Goal: Task Accomplishment & Management: Complete application form

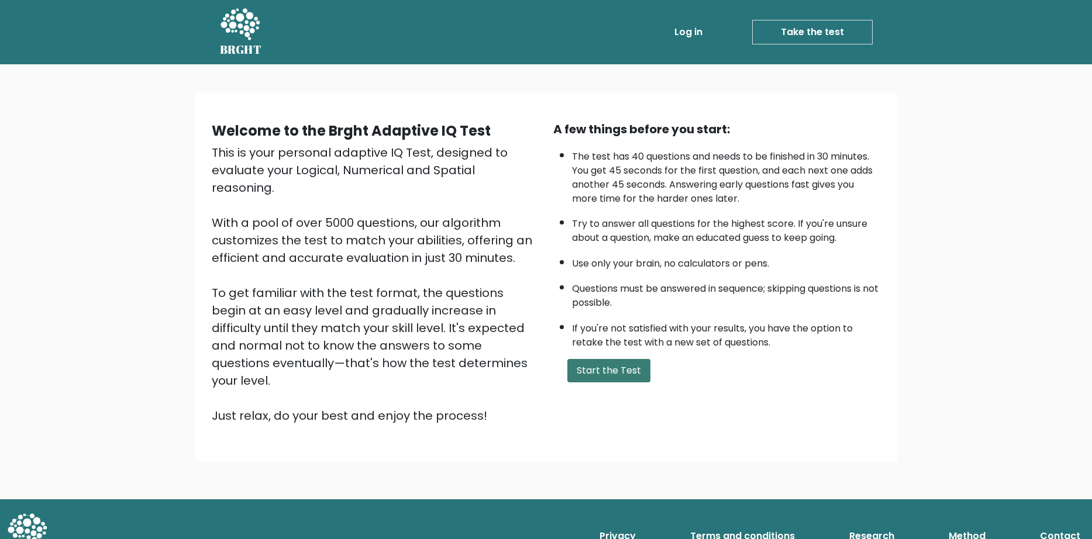
click at [615, 382] on button "Start the Test" at bounding box center [608, 370] width 83 height 23
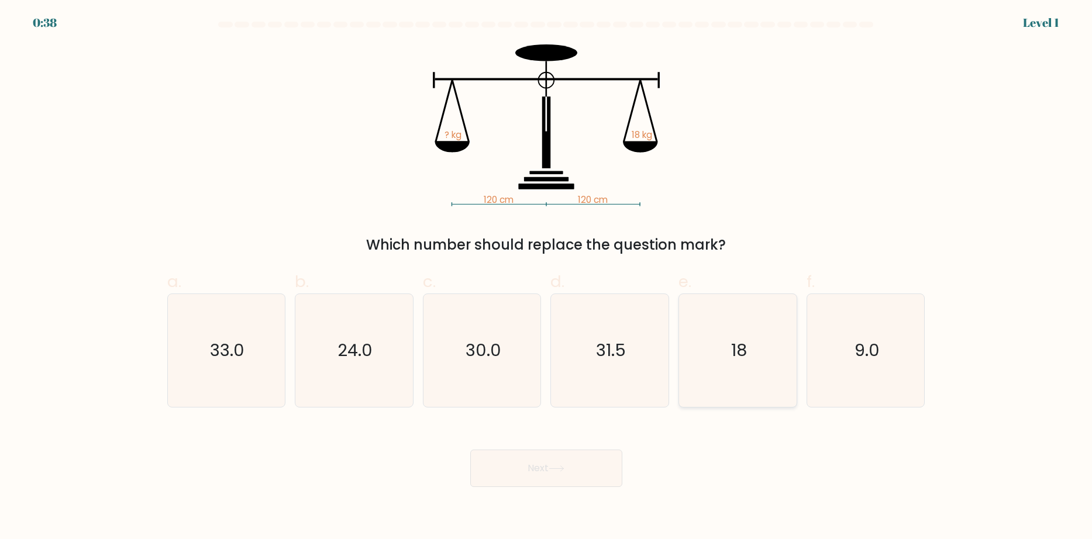
click at [733, 327] on icon "18" at bounding box center [737, 350] width 113 height 113
click at [547, 277] on input "e. 18" at bounding box center [546, 274] width 1 height 8
radio input "true"
click at [549, 475] on button "Next" at bounding box center [546, 468] width 152 height 37
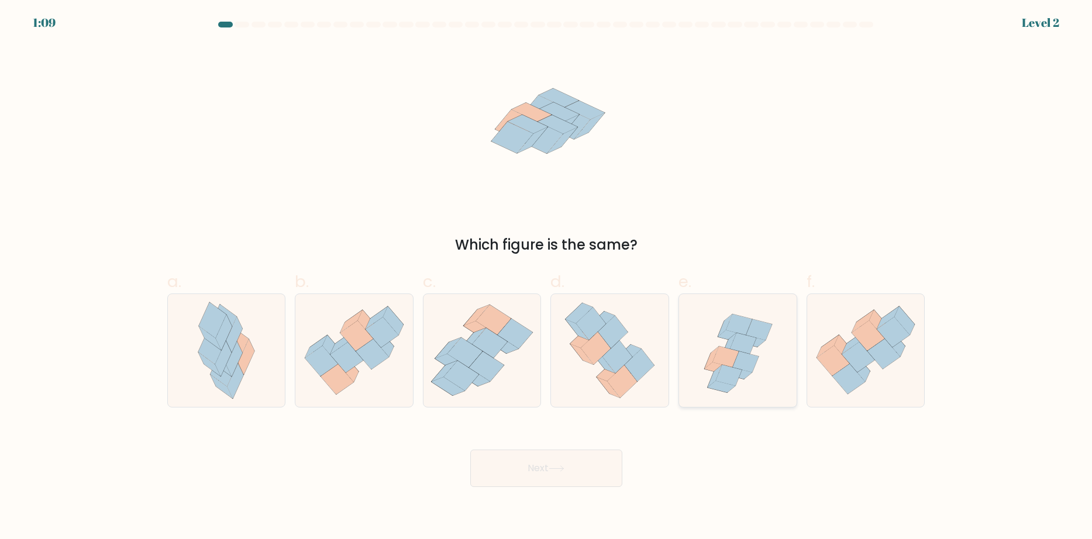
click at [752, 364] on icon at bounding box center [745, 361] width 26 height 21
click at [547, 277] on input "e." at bounding box center [546, 274] width 1 height 8
radio input "true"
click at [560, 477] on button "Next" at bounding box center [546, 468] width 152 height 37
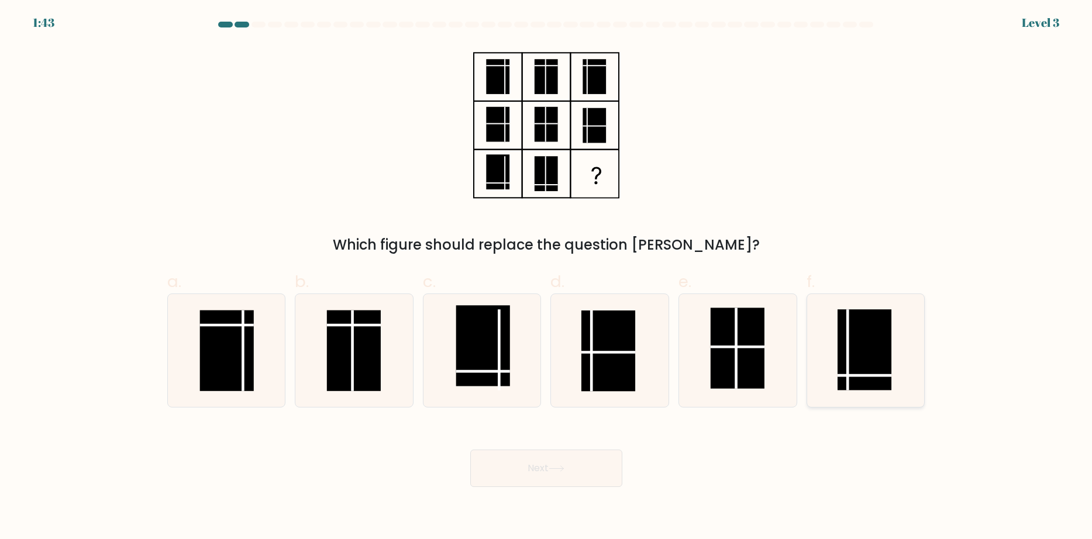
click at [866, 375] on line at bounding box center [864, 375] width 54 height 0
click at [547, 277] on input "f." at bounding box center [546, 274] width 1 height 8
radio input "true"
click at [577, 471] on button "Next" at bounding box center [546, 468] width 152 height 37
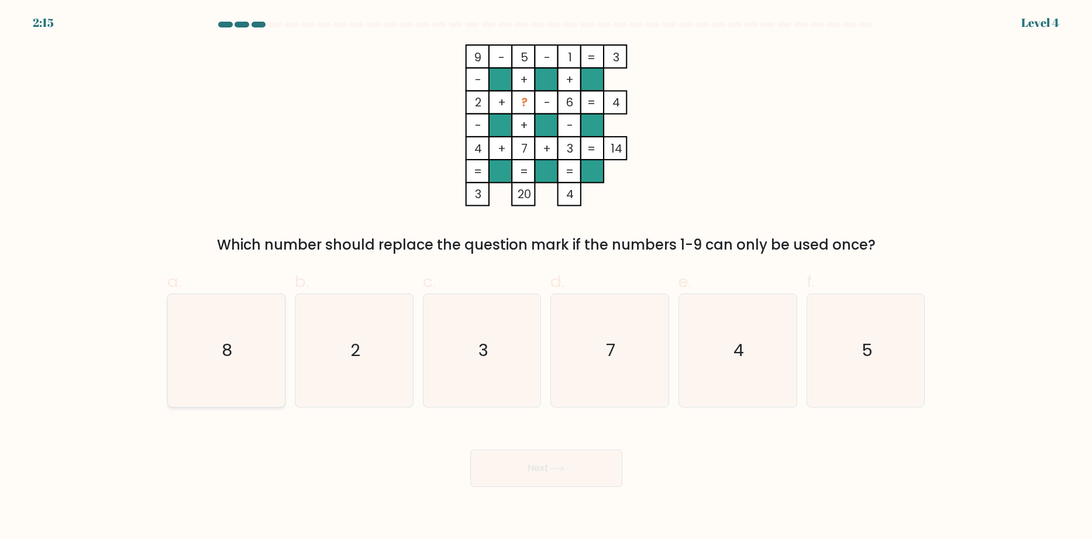
click at [239, 302] on icon "8" at bounding box center [226, 350] width 113 height 113
click at [546, 277] on input "a. 8" at bounding box center [546, 274] width 1 height 8
radio input "true"
click at [535, 467] on button "Next" at bounding box center [546, 468] width 152 height 37
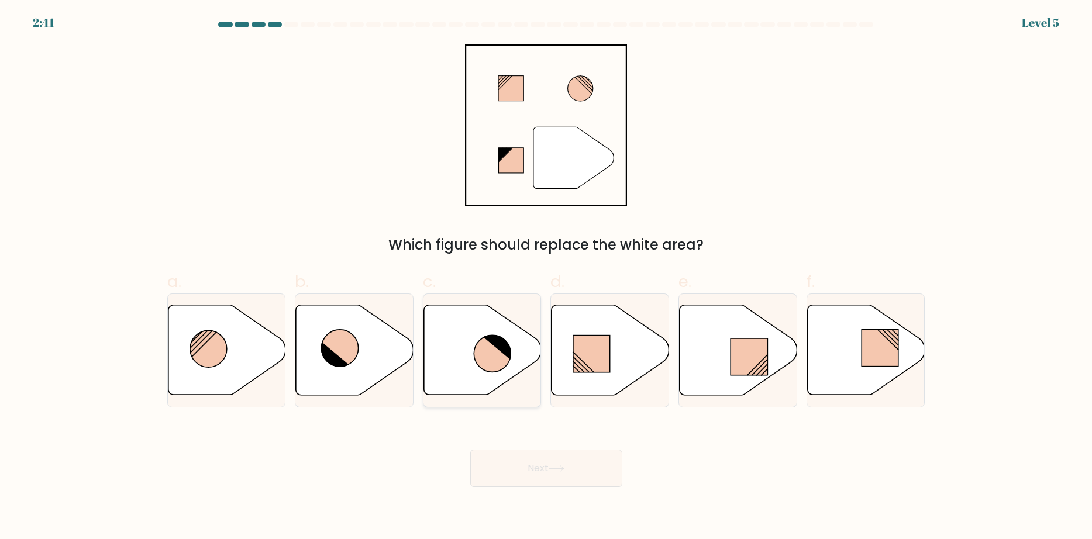
click at [468, 353] on icon at bounding box center [483, 350] width 118 height 90
click at [546, 277] on input "c." at bounding box center [546, 274] width 1 height 8
radio input "true"
click at [555, 468] on icon at bounding box center [557, 469] width 16 height 6
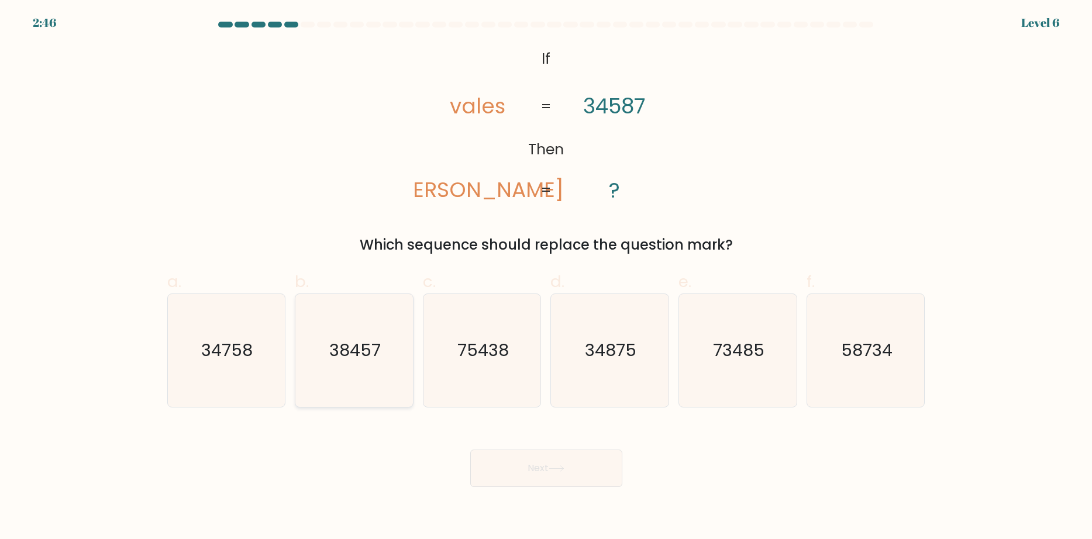
click at [348, 352] on text "38457" at bounding box center [354, 350] width 51 height 23
click at [546, 277] on input "b. 38457" at bounding box center [546, 274] width 1 height 8
radio input "true"
click at [558, 474] on button "Next" at bounding box center [546, 468] width 152 height 37
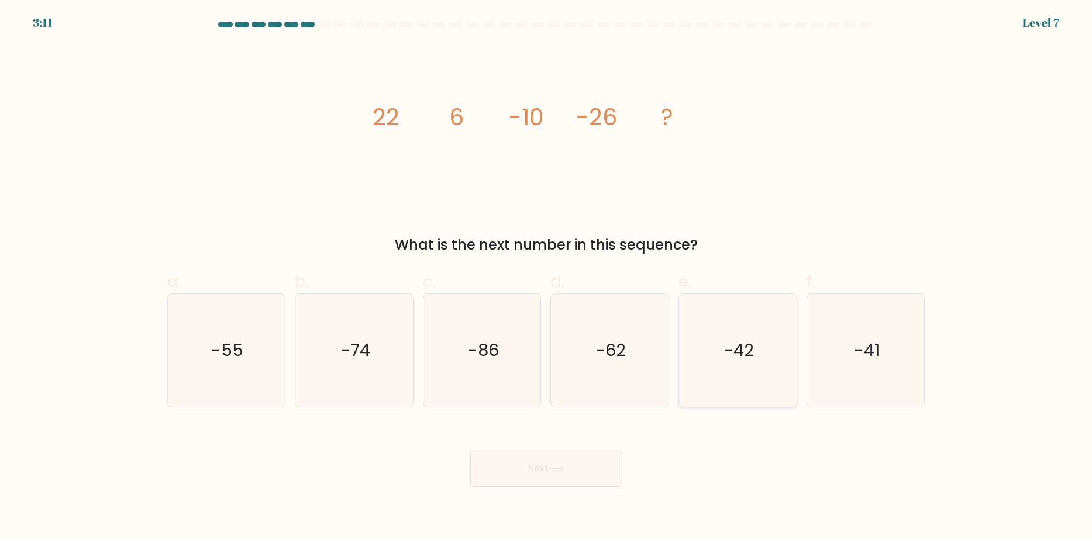
click at [732, 322] on icon "-42" at bounding box center [737, 350] width 113 height 113
click at [547, 277] on input "e. -42" at bounding box center [546, 274] width 1 height 8
radio input "true"
click at [556, 462] on button "Next" at bounding box center [546, 468] width 152 height 37
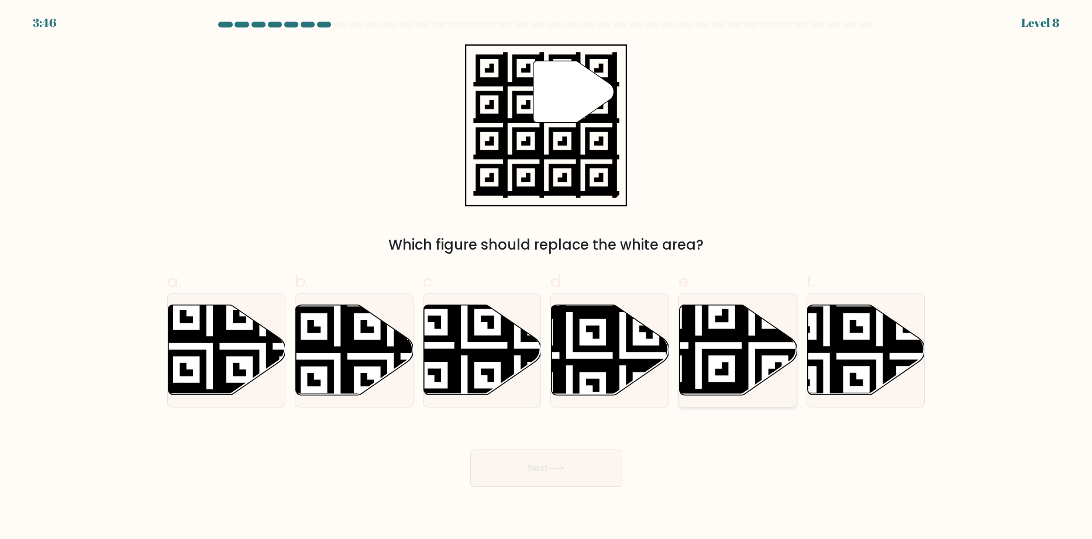
click at [712, 346] on icon at bounding box center [739, 350] width 118 height 90
click at [547, 277] on input "e." at bounding box center [546, 274] width 1 height 8
radio input "true"
click at [566, 460] on button "Next" at bounding box center [546, 468] width 152 height 37
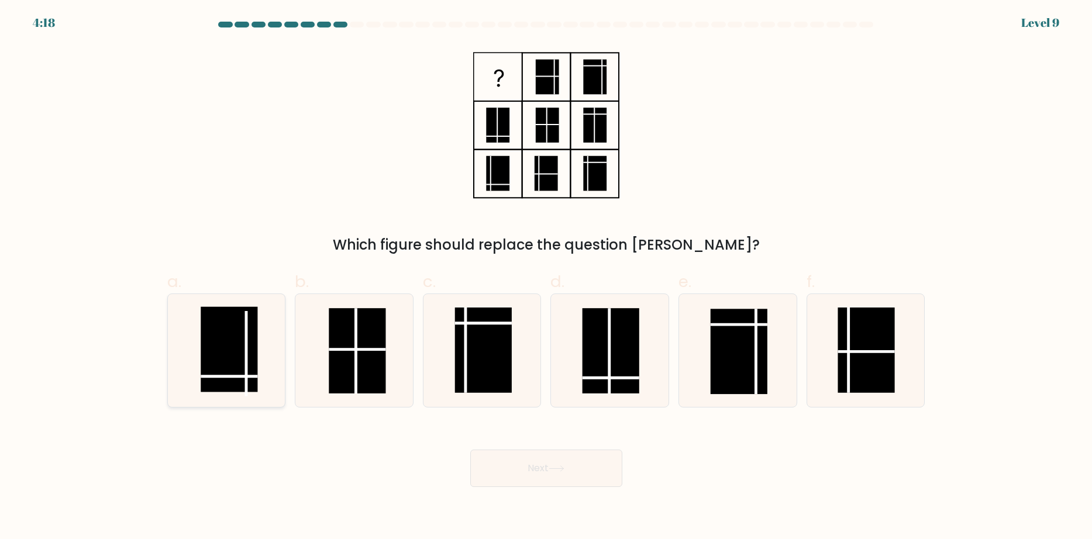
click at [234, 375] on rect at bounding box center [229, 349] width 57 height 85
click at [546, 277] on input "a." at bounding box center [546, 274] width 1 height 8
radio input "true"
click at [577, 480] on button "Next" at bounding box center [546, 468] width 152 height 37
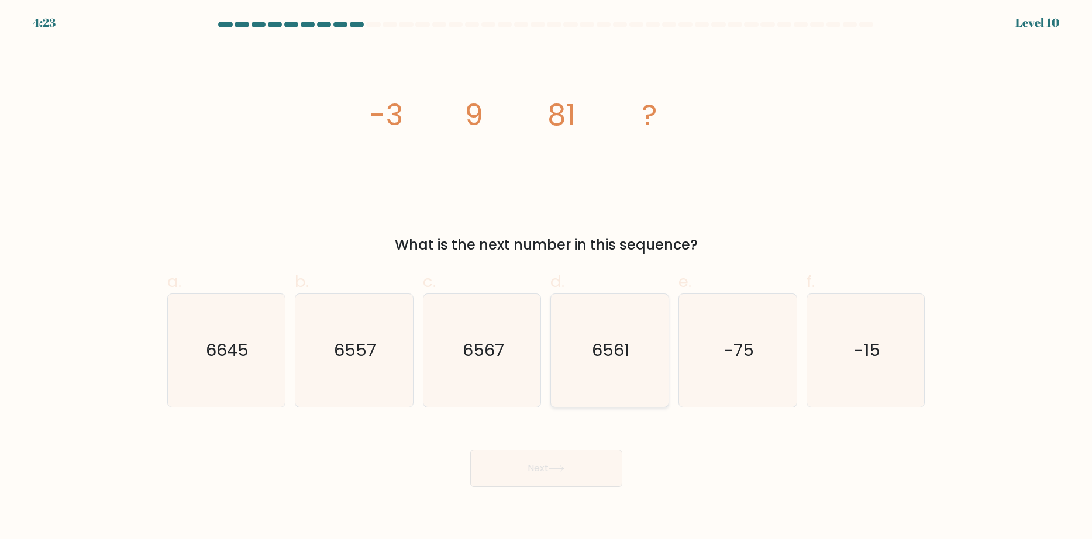
click at [606, 321] on icon "6561" at bounding box center [609, 350] width 113 height 113
click at [547, 277] on input "d. 6561" at bounding box center [546, 274] width 1 height 8
radio input "true"
click at [604, 466] on button "Next" at bounding box center [546, 468] width 152 height 37
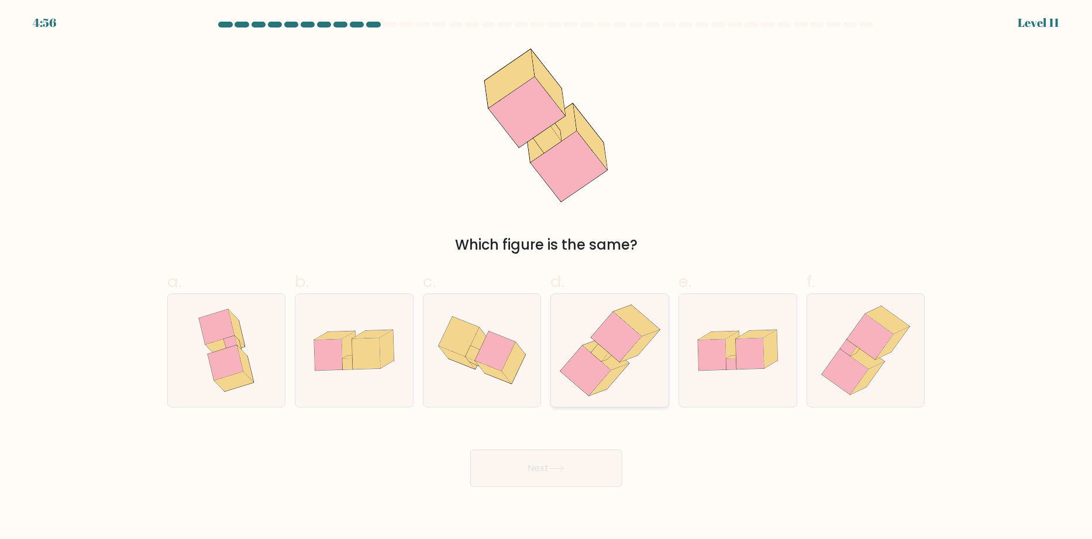
click at [610, 307] on icon at bounding box center [610, 350] width 110 height 113
click at [547, 277] on input "d." at bounding box center [546, 274] width 1 height 8
radio input "true"
click at [551, 473] on button "Next" at bounding box center [546, 468] width 152 height 37
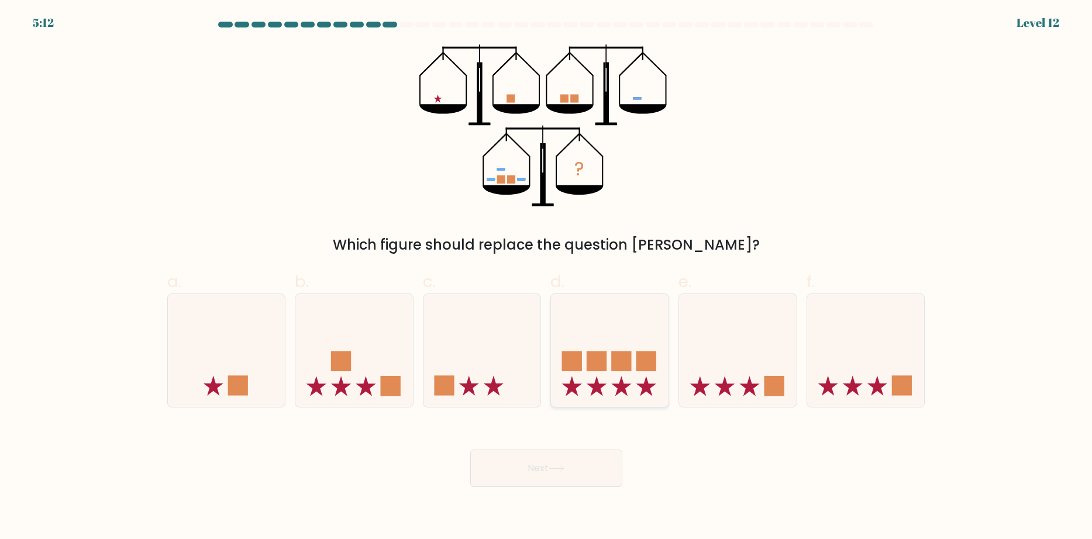
click at [611, 335] on icon at bounding box center [610, 350] width 118 height 97
click at [547, 277] on input "d." at bounding box center [546, 274] width 1 height 8
radio input "true"
click at [566, 464] on button "Next" at bounding box center [546, 468] width 152 height 37
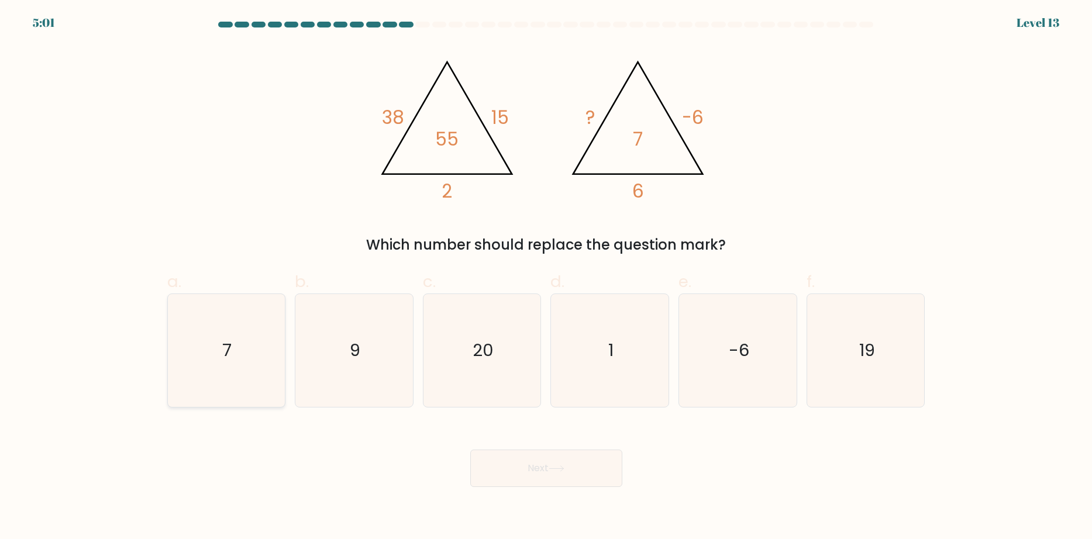
click at [220, 360] on icon "7" at bounding box center [226, 350] width 113 height 113
click at [546, 277] on input "a. 7" at bounding box center [546, 274] width 1 height 8
radio input "true"
click at [573, 471] on button "Next" at bounding box center [546, 468] width 152 height 37
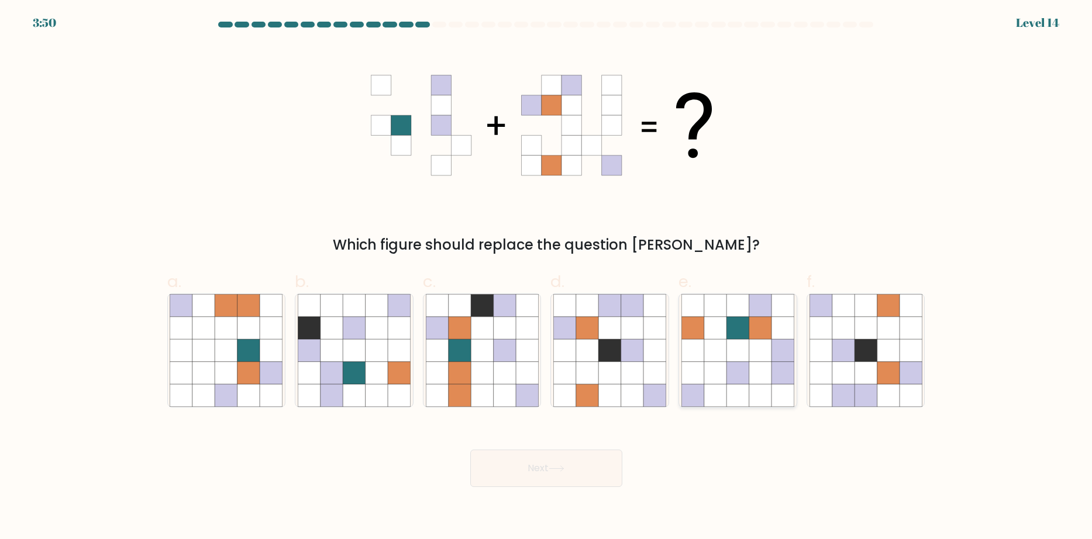
click at [784, 351] on icon at bounding box center [782, 350] width 22 height 22
click at [547, 277] on input "e." at bounding box center [546, 274] width 1 height 8
radio input "true"
click at [575, 478] on button "Next" at bounding box center [546, 468] width 152 height 37
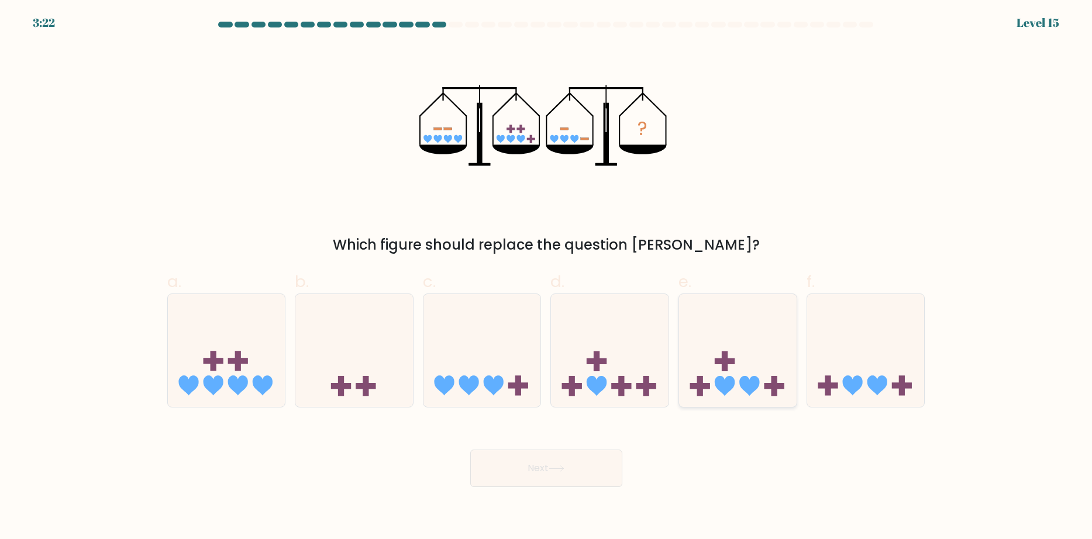
click at [714, 364] on icon at bounding box center [738, 350] width 118 height 97
click at [547, 277] on input "e." at bounding box center [546, 274] width 1 height 8
radio input "true"
click at [562, 472] on icon at bounding box center [557, 469] width 16 height 6
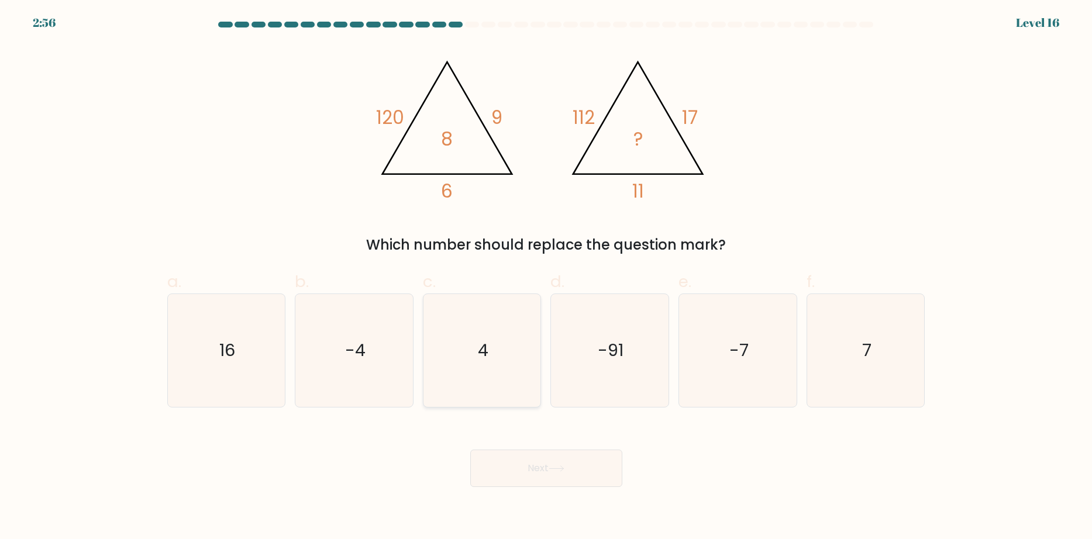
click at [487, 333] on icon "4" at bounding box center [482, 350] width 113 height 113
click at [546, 277] on input "c. 4" at bounding box center [546, 274] width 1 height 8
radio input "true"
click at [538, 479] on button "Next" at bounding box center [546, 468] width 152 height 37
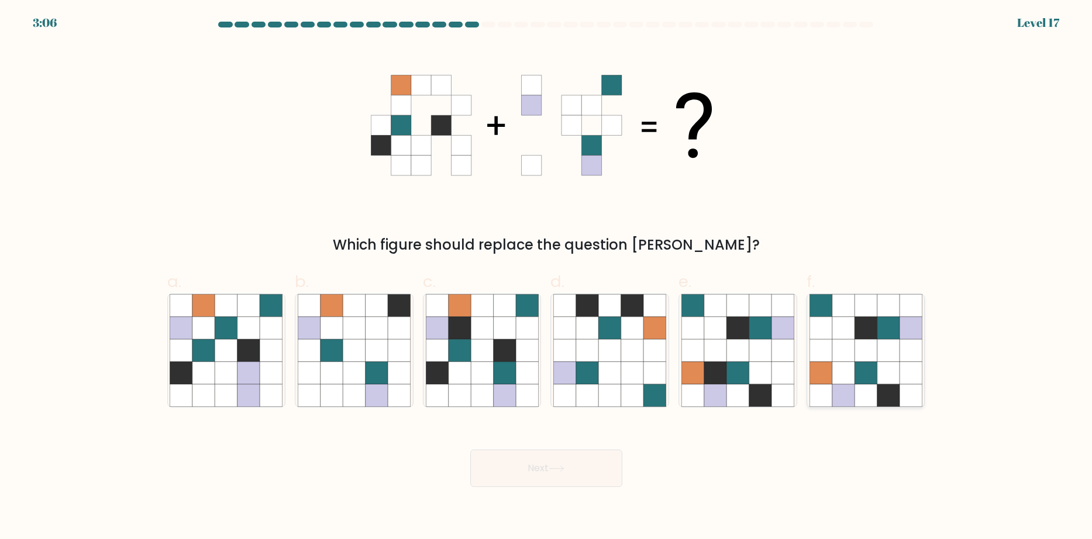
click at [874, 379] on icon at bounding box center [865, 373] width 22 height 22
click at [547, 277] on input "f." at bounding box center [546, 274] width 1 height 8
radio input "true"
click at [568, 478] on button "Next" at bounding box center [546, 468] width 152 height 37
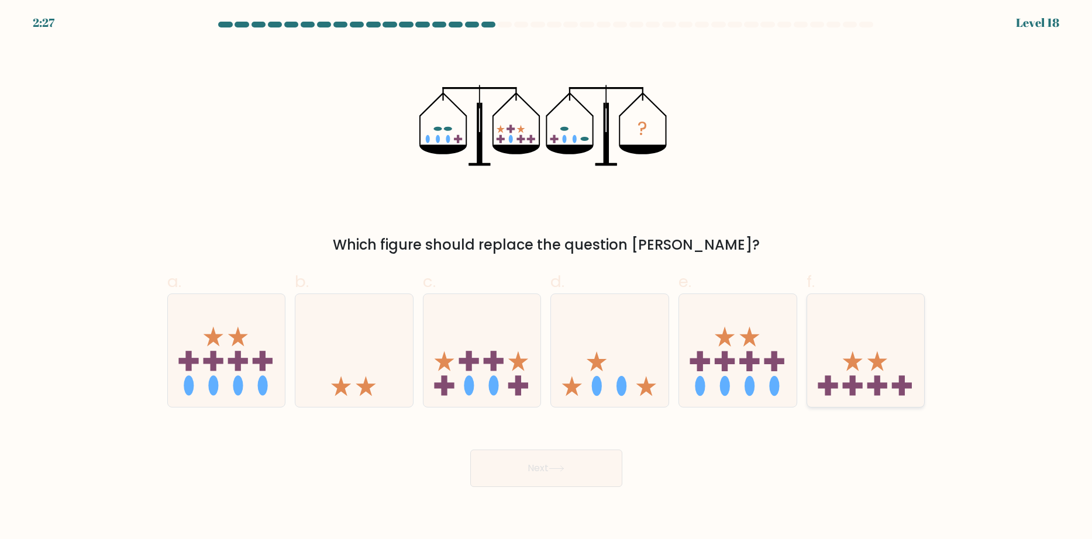
click at [878, 366] on icon at bounding box center [877, 361] width 20 height 20
click at [547, 277] on input "f." at bounding box center [546, 274] width 1 height 8
radio input "true"
click at [554, 463] on button "Next" at bounding box center [546, 468] width 152 height 37
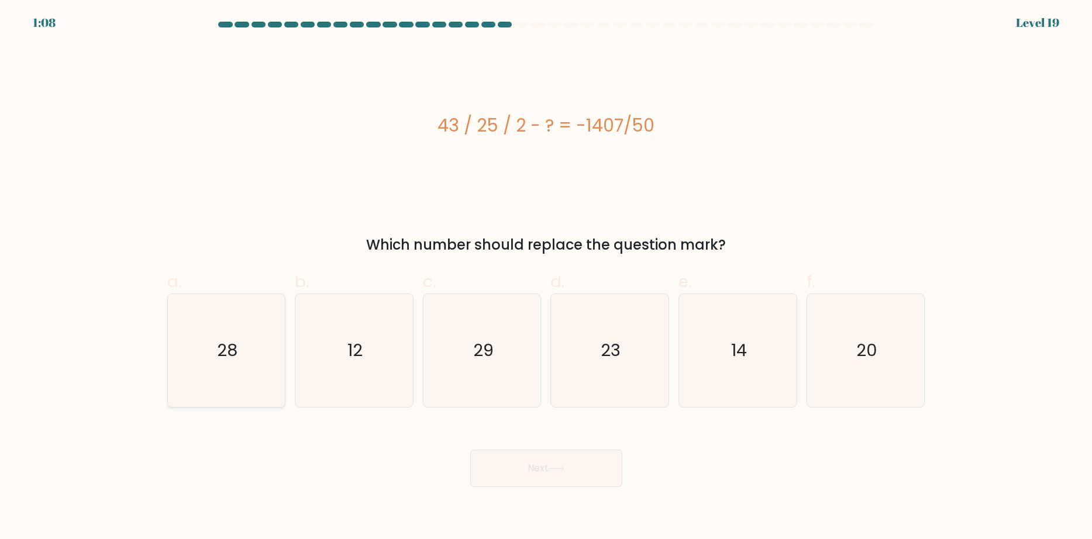
click at [267, 355] on icon "28" at bounding box center [226, 350] width 113 height 113
click at [546, 277] on input "a. 28" at bounding box center [546, 274] width 1 height 8
radio input "true"
click at [492, 318] on icon "29" at bounding box center [482, 350] width 113 height 113
click at [546, 277] on input "c. 29" at bounding box center [546, 274] width 1 height 8
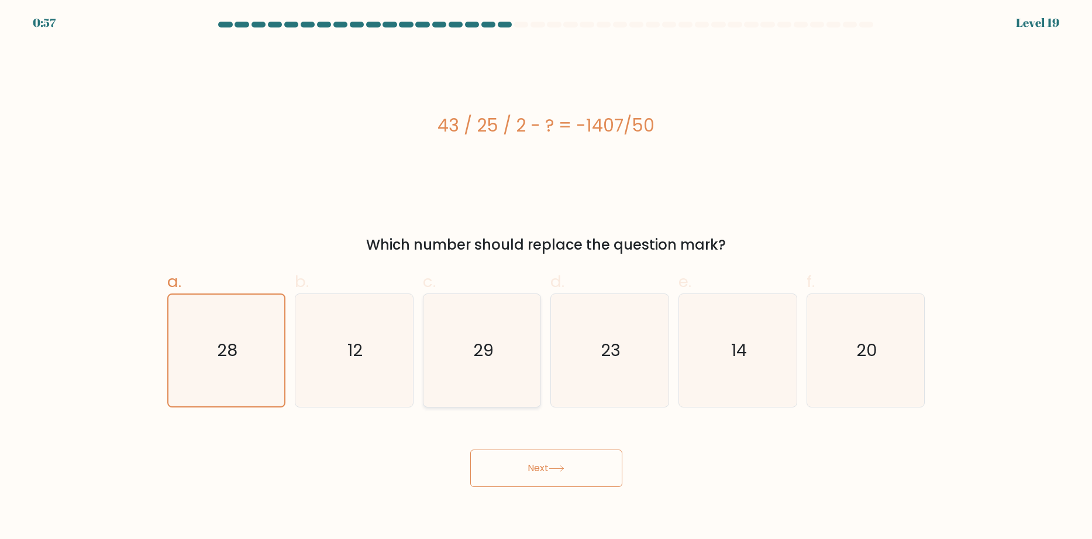
radio input "true"
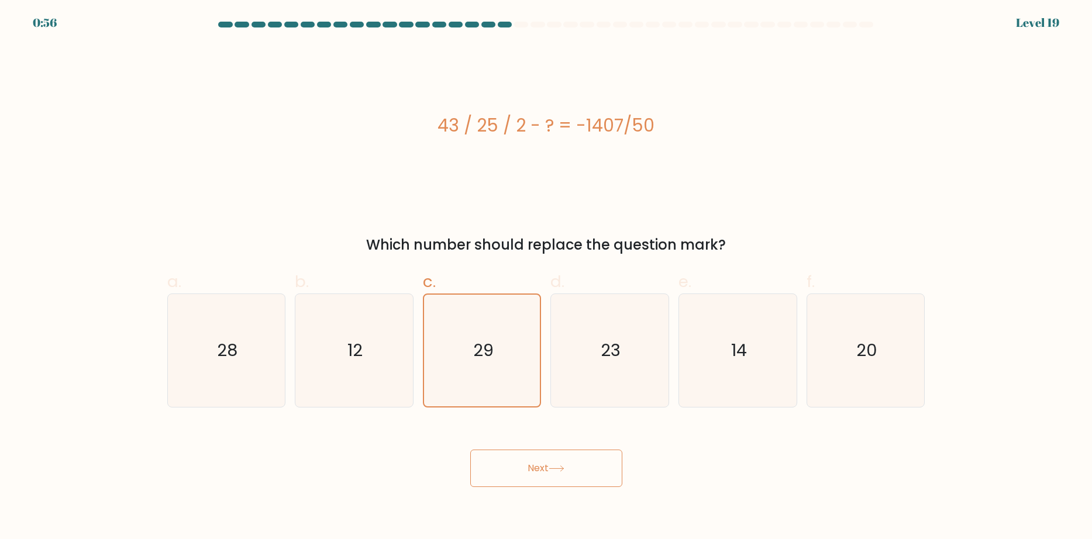
click at [501, 459] on button "Next" at bounding box center [546, 468] width 152 height 37
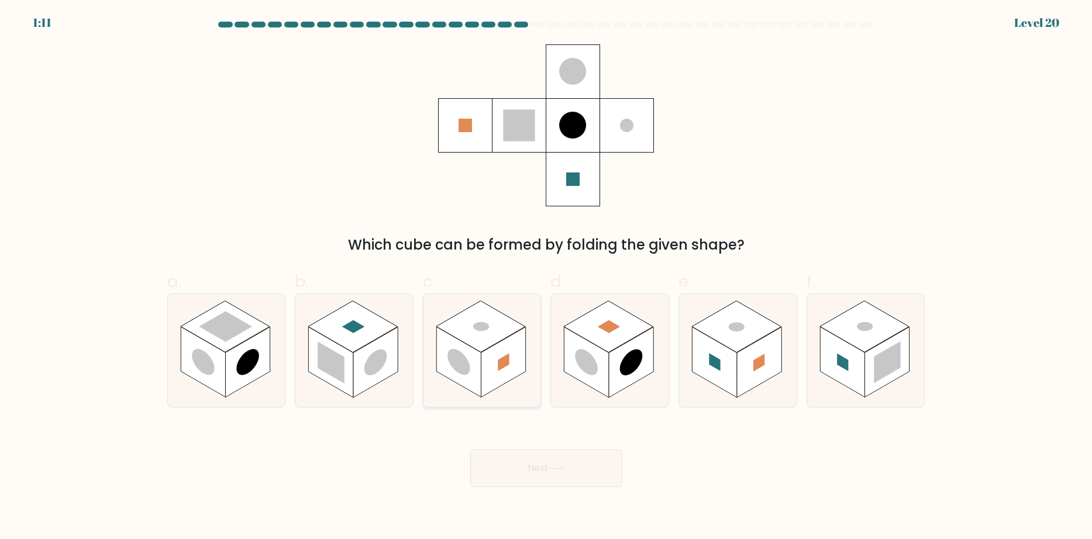
click at [484, 351] on icon at bounding box center [482, 350] width 118 height 113
click at [546, 277] on input "c." at bounding box center [546, 274] width 1 height 8
radio input "true"
click at [733, 369] on rect at bounding box center [714, 362] width 44 height 71
click at [547, 277] on input "e." at bounding box center [546, 274] width 1 height 8
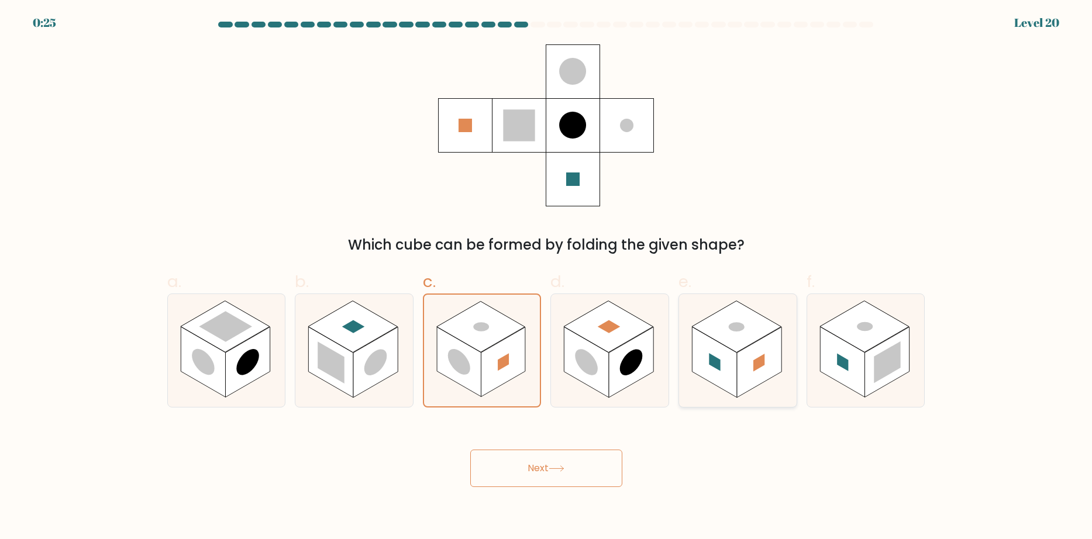
radio input "true"
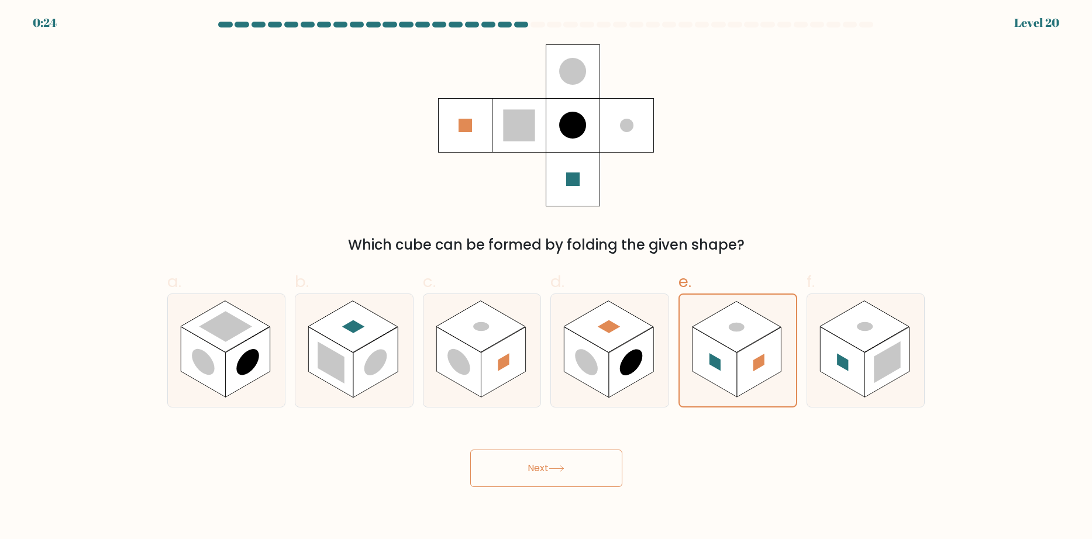
click at [558, 469] on icon at bounding box center [556, 468] width 14 height 5
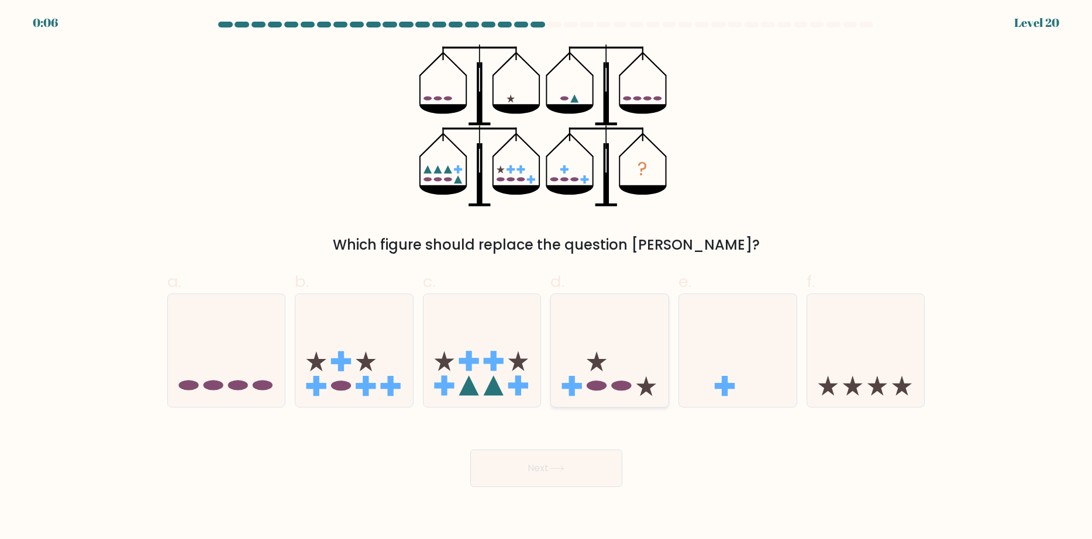
click at [591, 353] on icon at bounding box center [610, 350] width 118 height 97
click at [547, 277] on input "d." at bounding box center [546, 274] width 1 height 8
radio input "true"
click at [544, 466] on button "Next" at bounding box center [546, 468] width 152 height 37
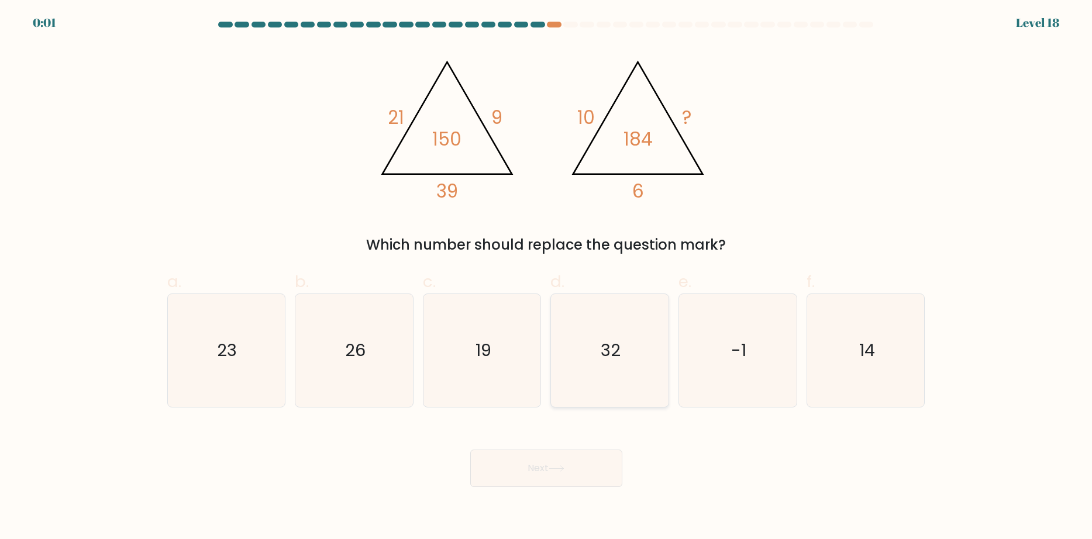
click at [618, 368] on icon "32" at bounding box center [609, 350] width 113 height 113
click at [547, 277] on input "d. 32" at bounding box center [546, 274] width 1 height 8
radio input "true"
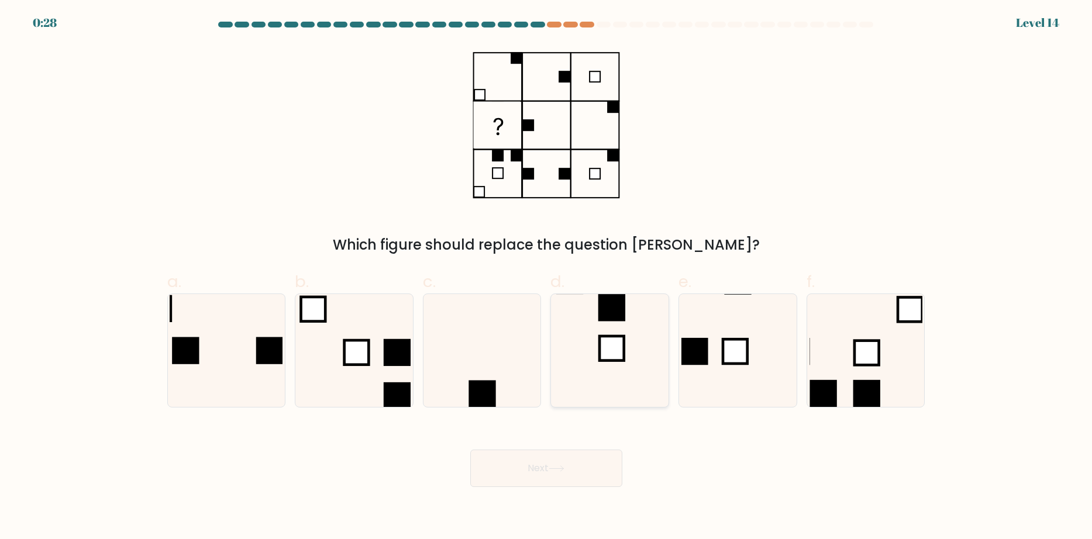
click at [612, 353] on rect at bounding box center [611, 348] width 25 height 25
click at [547, 277] on input "d." at bounding box center [546, 274] width 1 height 8
radio input "true"
click at [563, 467] on icon at bounding box center [556, 468] width 14 height 5
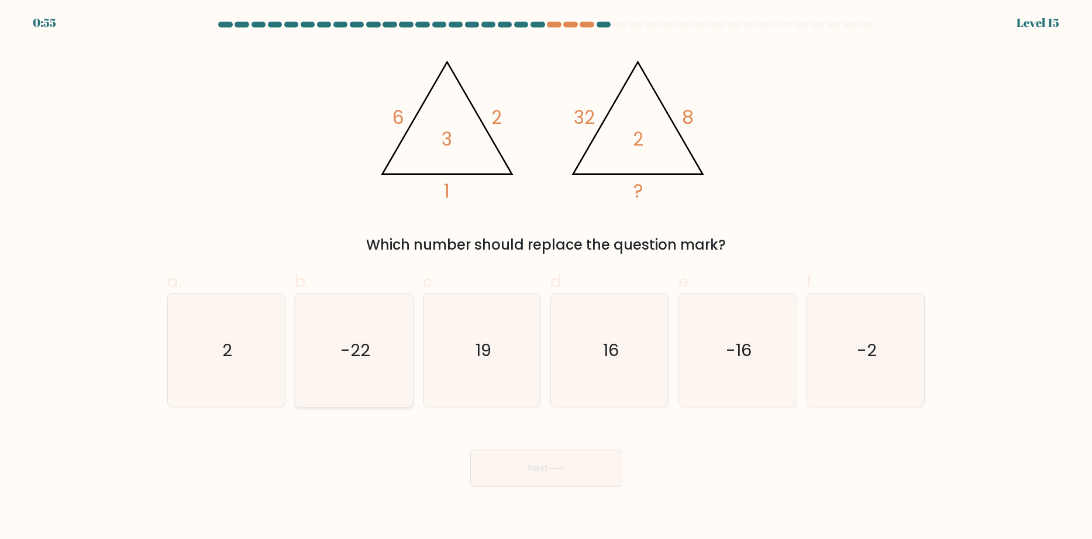
click at [357, 339] on text "-22" at bounding box center [355, 350] width 30 height 23
click at [546, 277] on input "b. -22" at bounding box center [546, 274] width 1 height 8
radio input "true"
click at [573, 470] on button "Next" at bounding box center [546, 468] width 152 height 37
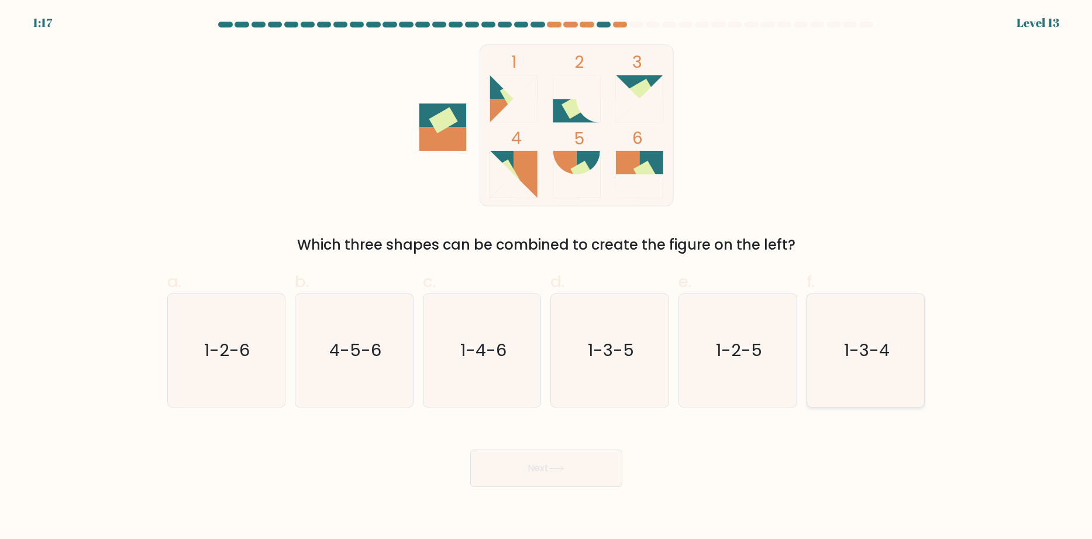
click at [879, 364] on icon "1-3-4" at bounding box center [865, 350] width 113 height 113
click at [547, 277] on input "f. 1-3-4" at bounding box center [546, 274] width 1 height 8
radio input "true"
click at [523, 473] on button "Next" at bounding box center [546, 468] width 152 height 37
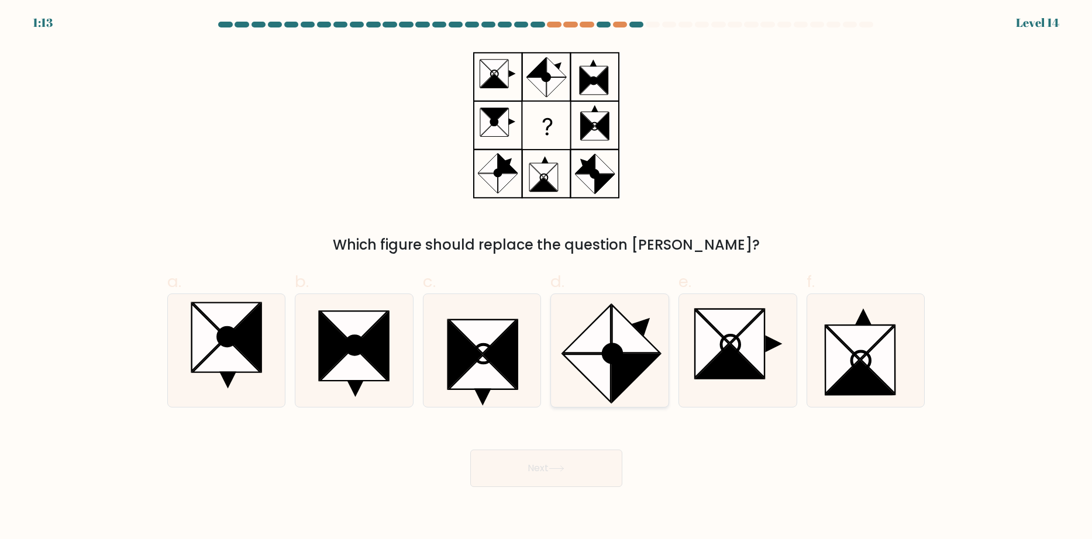
click at [606, 339] on icon at bounding box center [587, 329] width 48 height 48
click at [547, 277] on input "d." at bounding box center [546, 274] width 1 height 8
radio input "true"
click at [568, 479] on button "Next" at bounding box center [546, 468] width 152 height 37
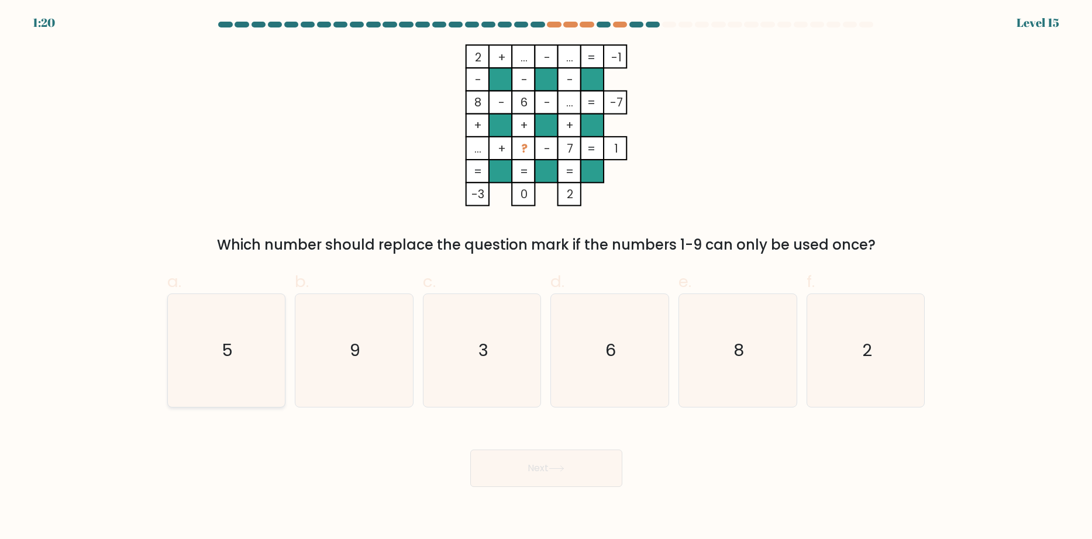
click at [239, 336] on icon "5" at bounding box center [226, 350] width 113 height 113
click at [546, 277] on input "a. 5" at bounding box center [546, 274] width 1 height 8
radio input "true"
click at [515, 469] on button "Next" at bounding box center [546, 468] width 152 height 37
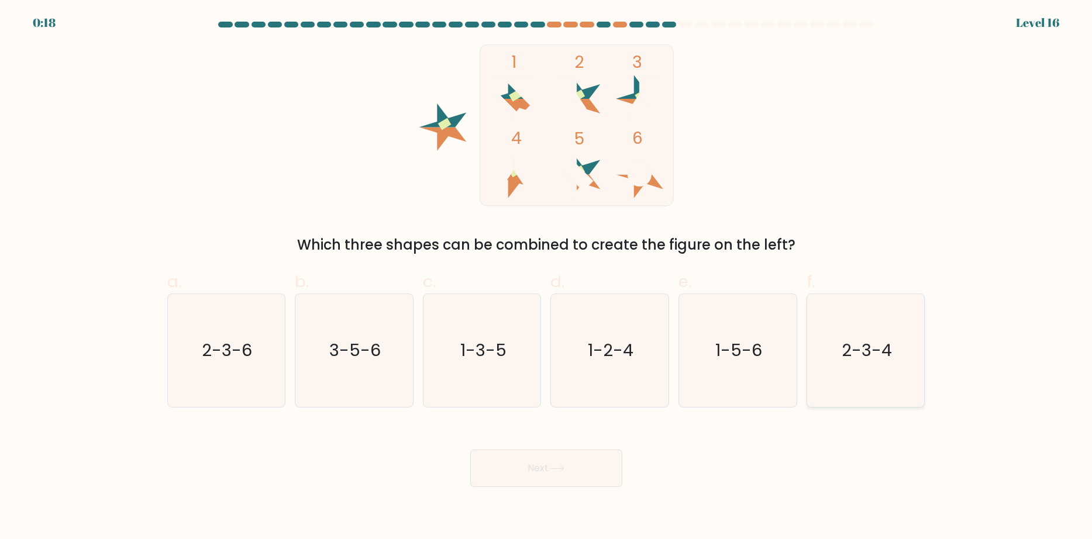
click at [889, 371] on icon "2-3-4" at bounding box center [865, 350] width 113 height 113
click at [547, 277] on input "f. 2-3-4" at bounding box center [546, 274] width 1 height 8
radio input "true"
click at [582, 460] on button "Next" at bounding box center [546, 468] width 152 height 37
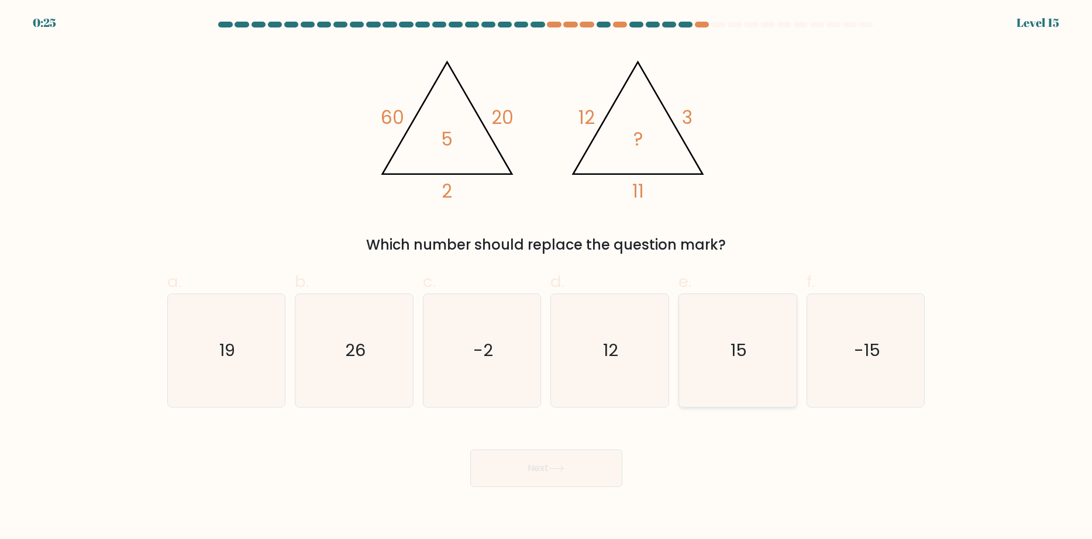
click at [705, 318] on icon "15" at bounding box center [737, 350] width 113 height 113
click at [547, 277] on input "e. 15" at bounding box center [546, 274] width 1 height 8
radio input "true"
click at [570, 466] on button "Next" at bounding box center [546, 468] width 152 height 37
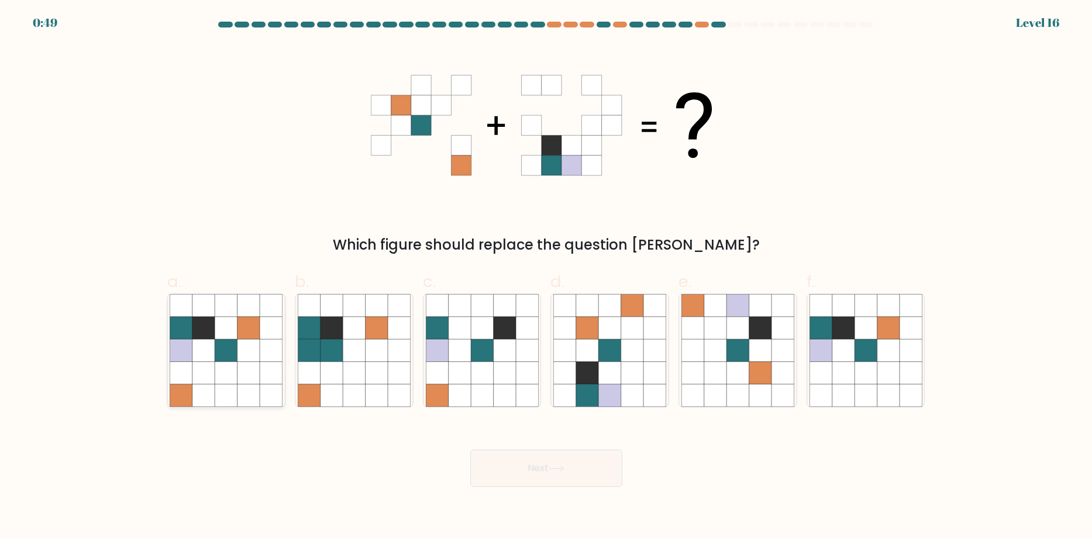
click at [206, 361] on icon at bounding box center [203, 350] width 22 height 22
click at [546, 277] on input "a." at bounding box center [546, 274] width 1 height 8
radio input "true"
click at [577, 473] on button "Next" at bounding box center [546, 468] width 152 height 37
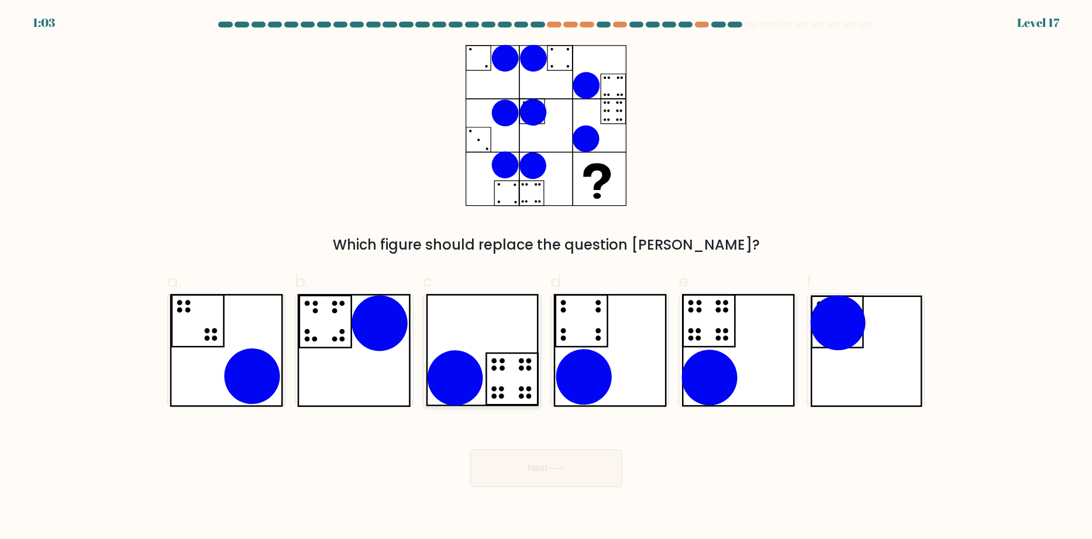
click at [516, 345] on icon at bounding box center [482, 350] width 113 height 113
click at [546, 277] on input "c." at bounding box center [546, 274] width 1 height 8
radio input "true"
click at [732, 324] on icon at bounding box center [738, 350] width 115 height 113
click at [547, 277] on input "e." at bounding box center [546, 274] width 1 height 8
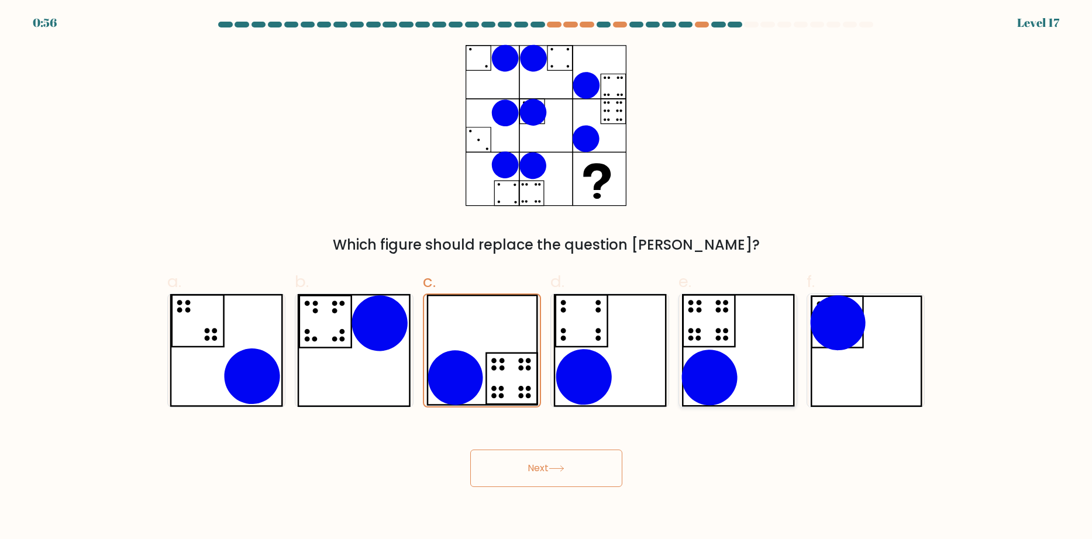
radio input "true"
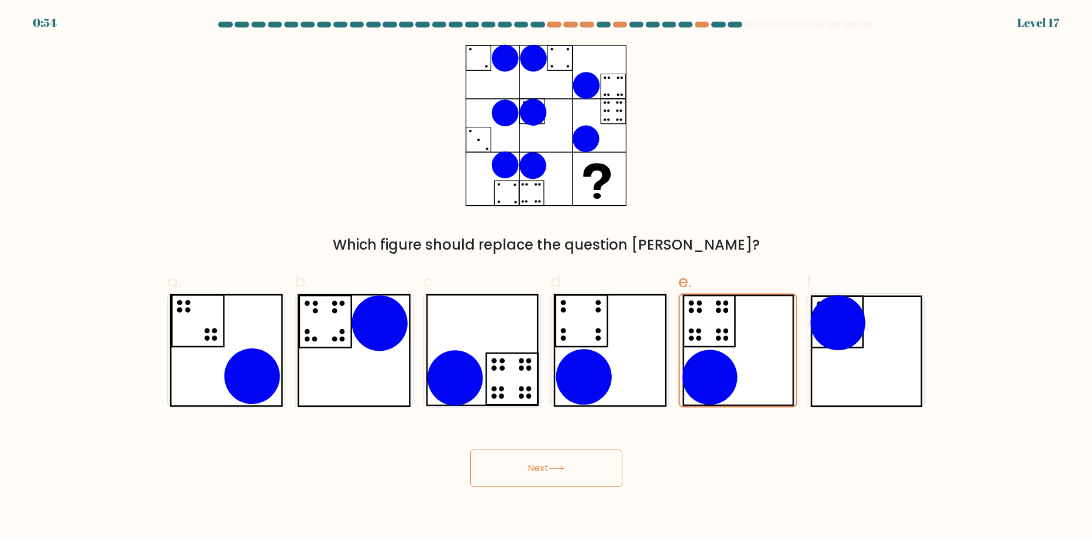
click at [574, 466] on button "Next" at bounding box center [546, 468] width 152 height 37
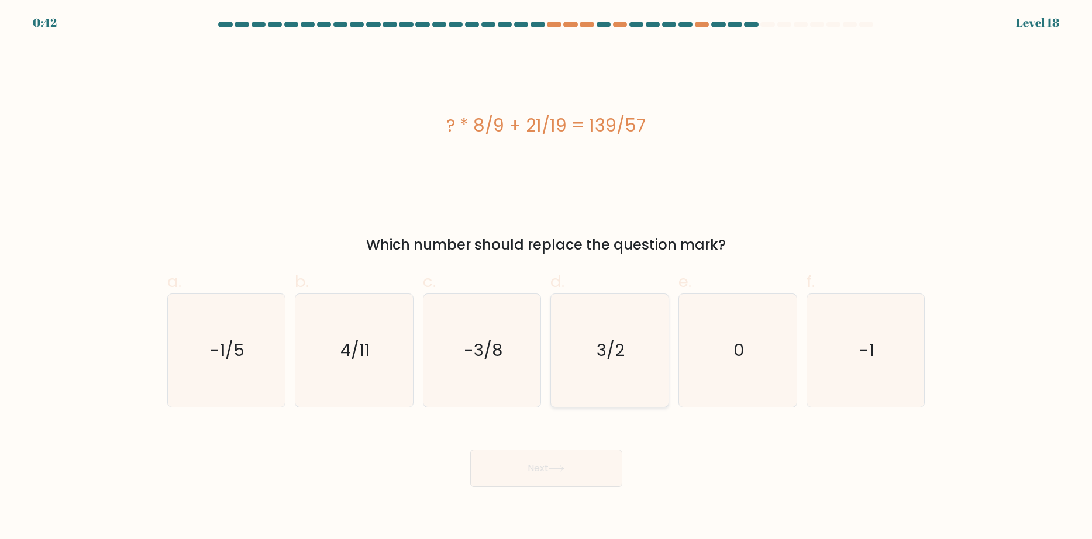
click at [604, 362] on icon "3/2" at bounding box center [609, 350] width 113 height 113
click at [547, 277] on input "d. 3/2" at bounding box center [546, 274] width 1 height 8
radio input "true"
click at [551, 468] on button "Next" at bounding box center [546, 468] width 152 height 37
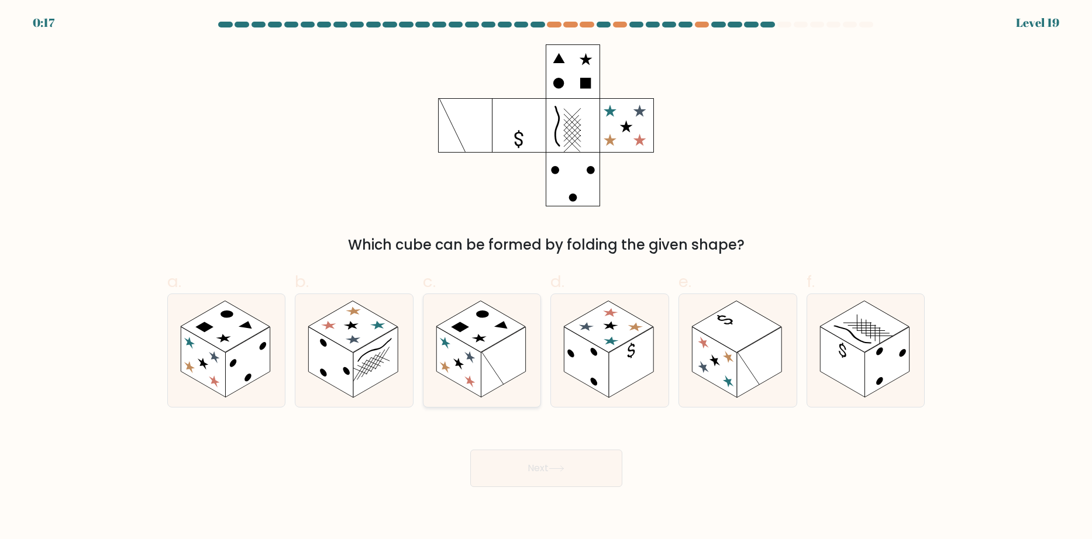
click at [478, 368] on rect at bounding box center [458, 362] width 44 height 71
click at [546, 277] on input "c." at bounding box center [546, 274] width 1 height 8
radio input "true"
click at [520, 465] on button "Next" at bounding box center [546, 468] width 152 height 37
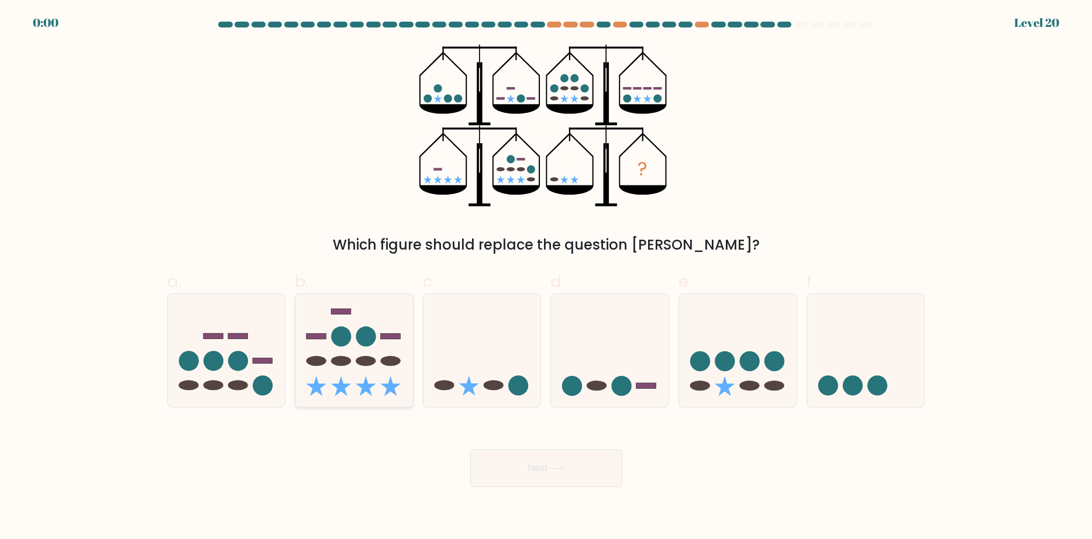
click at [366, 360] on ellipse at bounding box center [366, 361] width 20 height 10
click at [546, 277] on input "b." at bounding box center [546, 274] width 1 height 8
radio input "true"
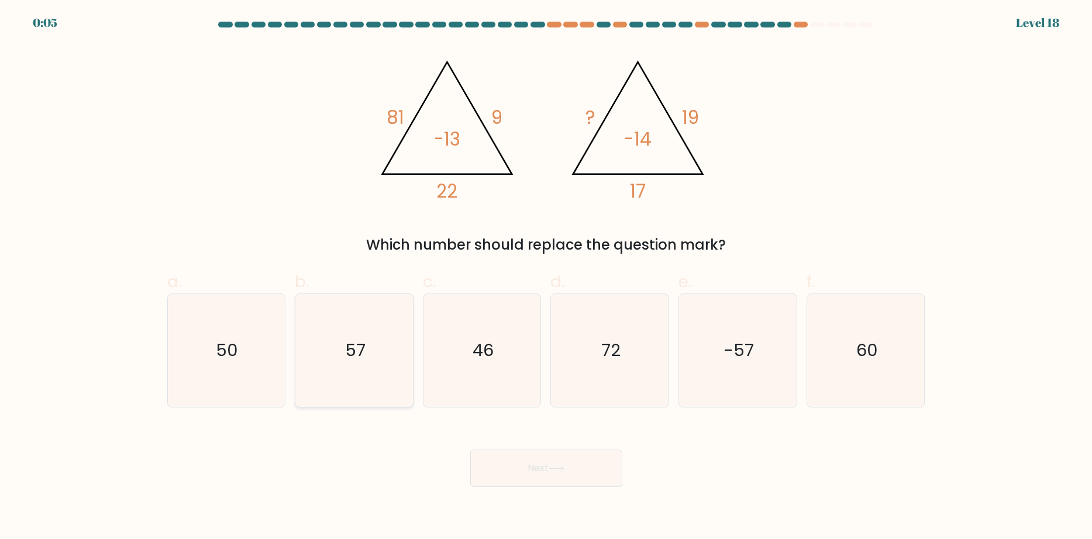
click at [347, 339] on text "57" at bounding box center [355, 350] width 20 height 23
click at [546, 277] on input "b. 57" at bounding box center [546, 274] width 1 height 8
radio input "true"
click at [583, 468] on button "Next" at bounding box center [546, 468] width 152 height 37
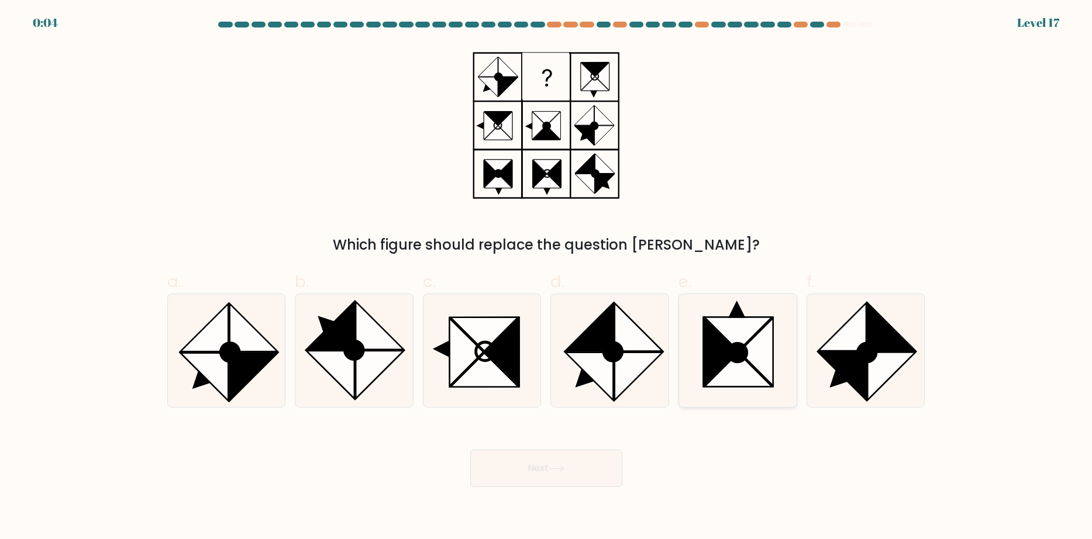
click at [753, 363] on icon at bounding box center [756, 351] width 34 height 67
click at [547, 277] on input "e." at bounding box center [546, 274] width 1 height 8
radio input "true"
click at [549, 474] on button "Next" at bounding box center [546, 468] width 152 height 37
click at [564, 468] on icon at bounding box center [557, 469] width 16 height 6
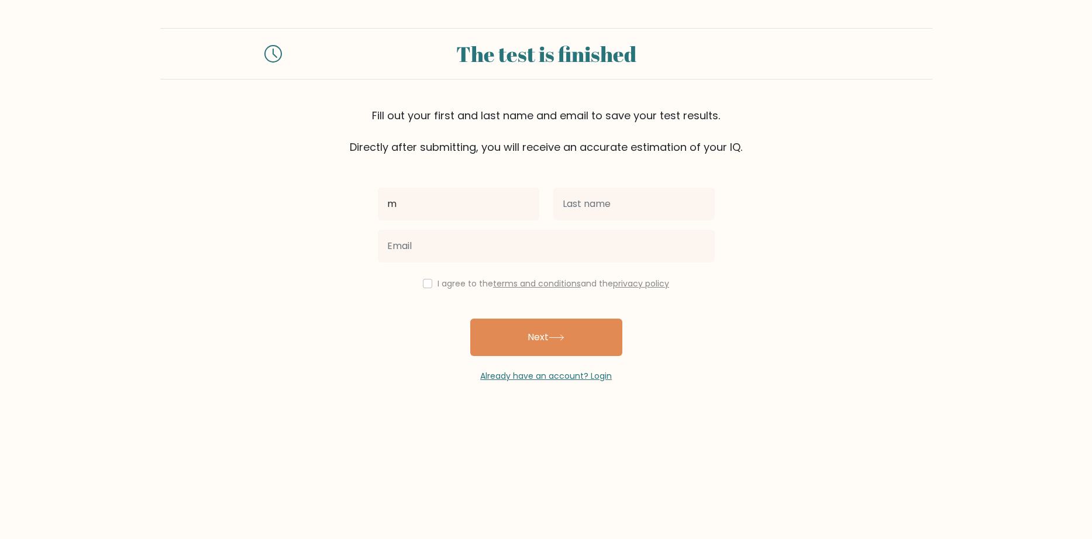
type input "m"
type input "-"
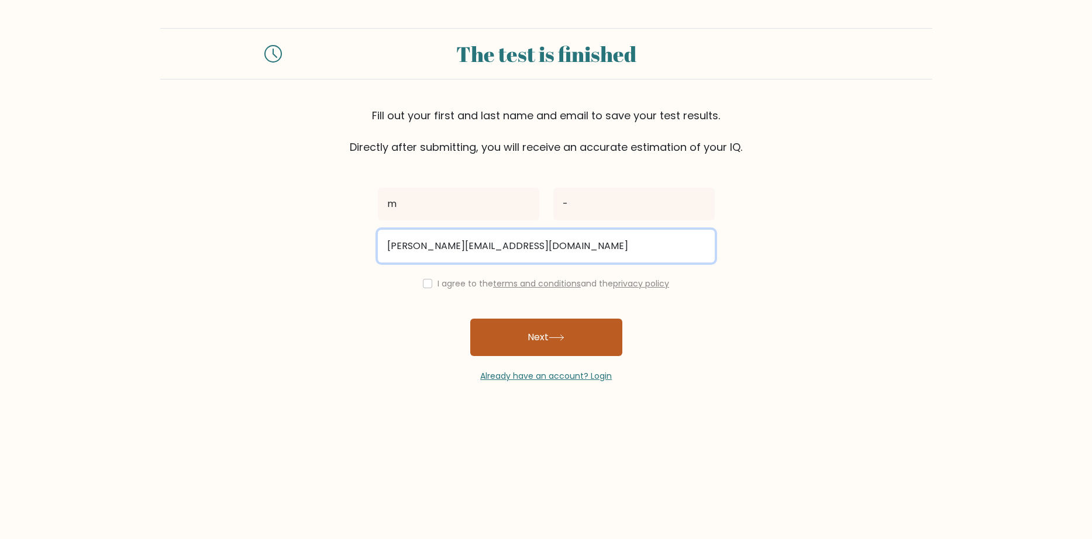
type input "[PERSON_NAME][EMAIL_ADDRESS][DOMAIN_NAME]"
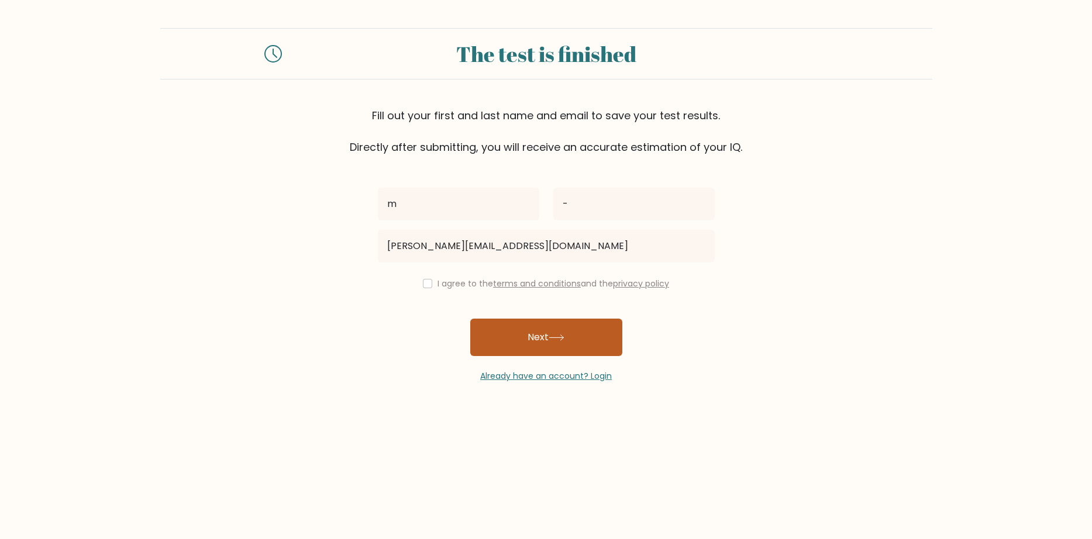
click at [584, 327] on button "Next" at bounding box center [546, 337] width 152 height 37
click at [419, 283] on div "I agree to the terms and conditions and the privacy policy" at bounding box center [546, 284] width 351 height 14
click at [557, 339] on icon at bounding box center [557, 338] width 16 height 6
click at [427, 283] on input "checkbox" at bounding box center [427, 283] width 9 height 9
checkbox input "true"
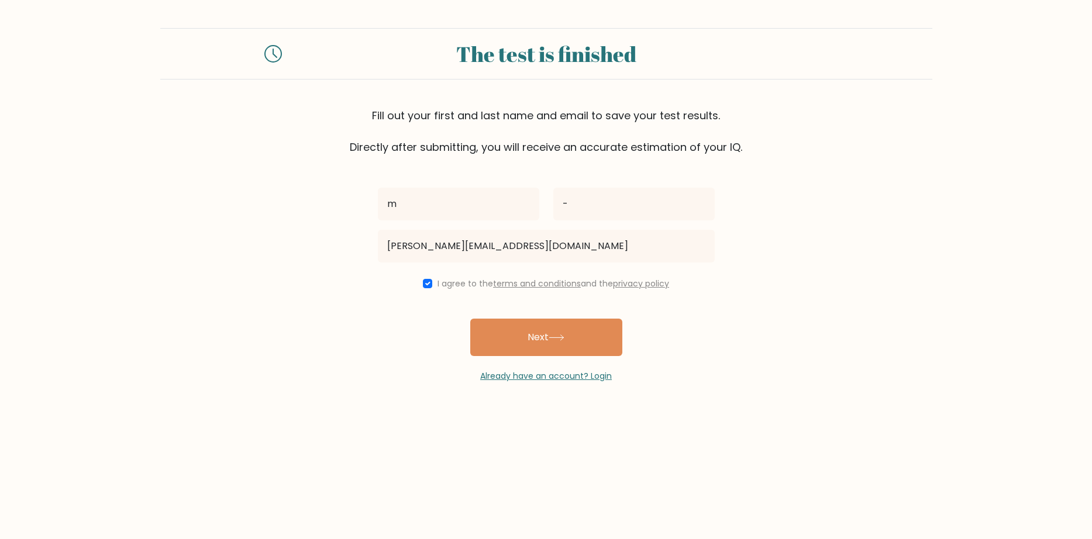
click at [527, 343] on button "Next" at bounding box center [546, 337] width 152 height 37
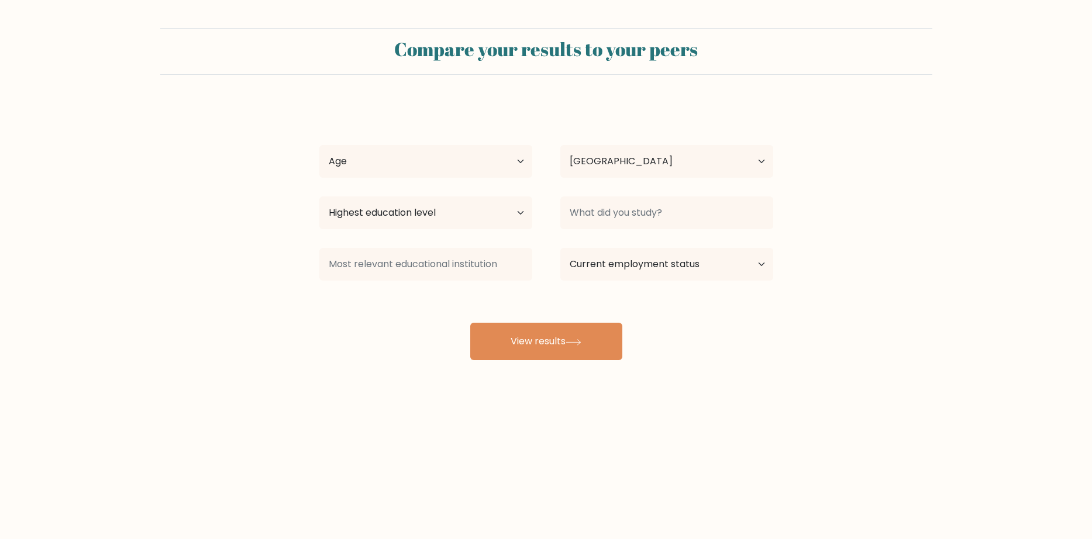
select select "NL"
click at [513, 171] on select "Age Under [DEMOGRAPHIC_DATA] [DEMOGRAPHIC_DATA] [DEMOGRAPHIC_DATA] [DEMOGRAPHIC…" at bounding box center [425, 161] width 213 height 33
click at [595, 356] on button "View results" at bounding box center [546, 341] width 152 height 37
select select "25_34"
click option "[DEMOGRAPHIC_DATA]" at bounding box center [0, 0] width 0 height 0
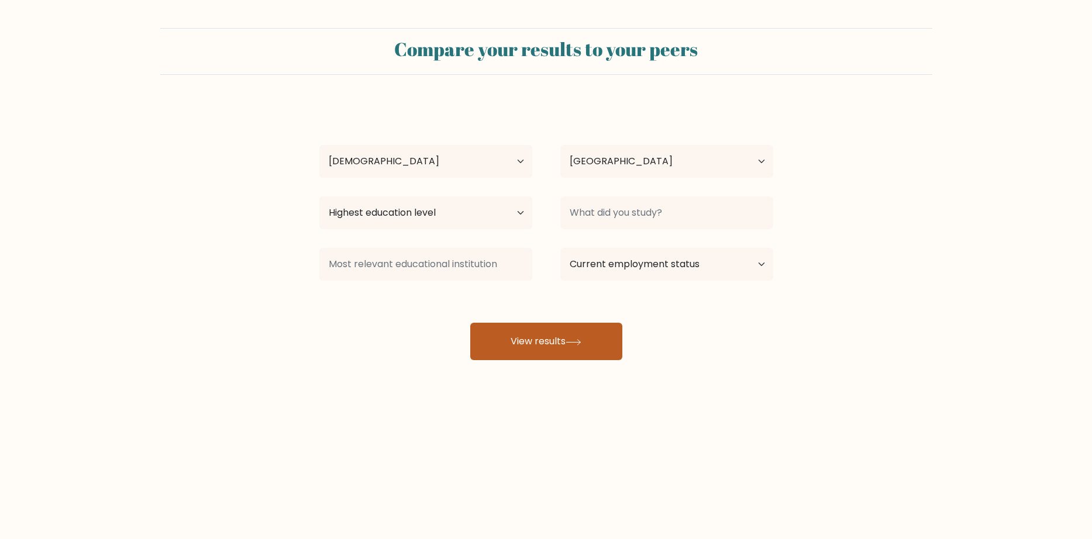
click at [542, 356] on button "View results" at bounding box center [546, 341] width 152 height 37
select select "masters_degree"
click option "Master's degree" at bounding box center [0, 0] width 0 height 0
click at [597, 356] on button "View results" at bounding box center [546, 341] width 152 height 37
click at [813, 222] on form "Compare your results to your peers m - Age Under 18 years old 18-24 years old 2…" at bounding box center [546, 194] width 1092 height 332
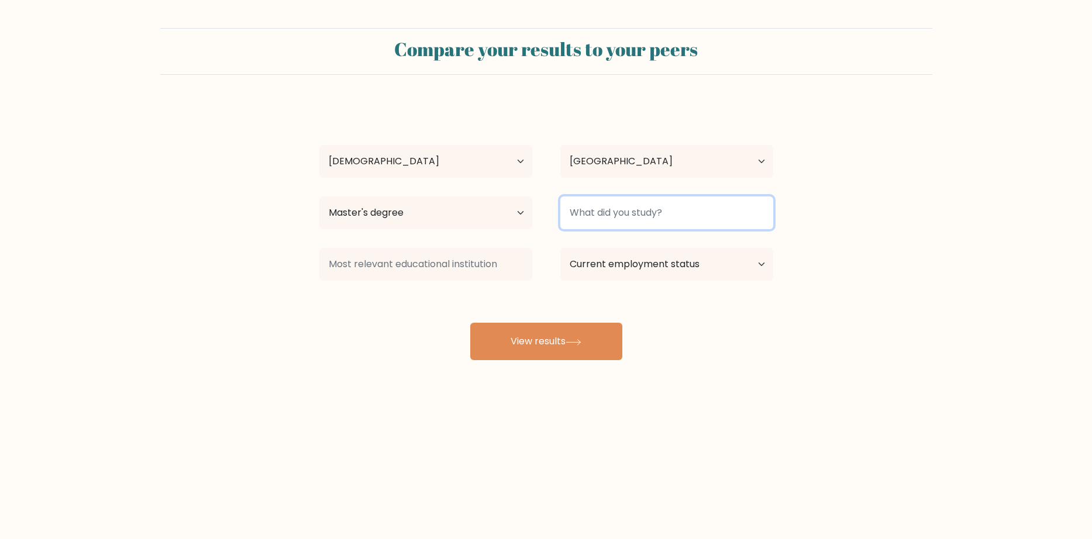
click at [754, 215] on input at bounding box center [666, 212] width 213 height 33
click at [829, 207] on form "Compare your results to your peers m - Age Under 18 years old 18-24 years old 2…" at bounding box center [546, 194] width 1092 height 332
click at [725, 227] on input at bounding box center [666, 212] width 213 height 33
type input "b"
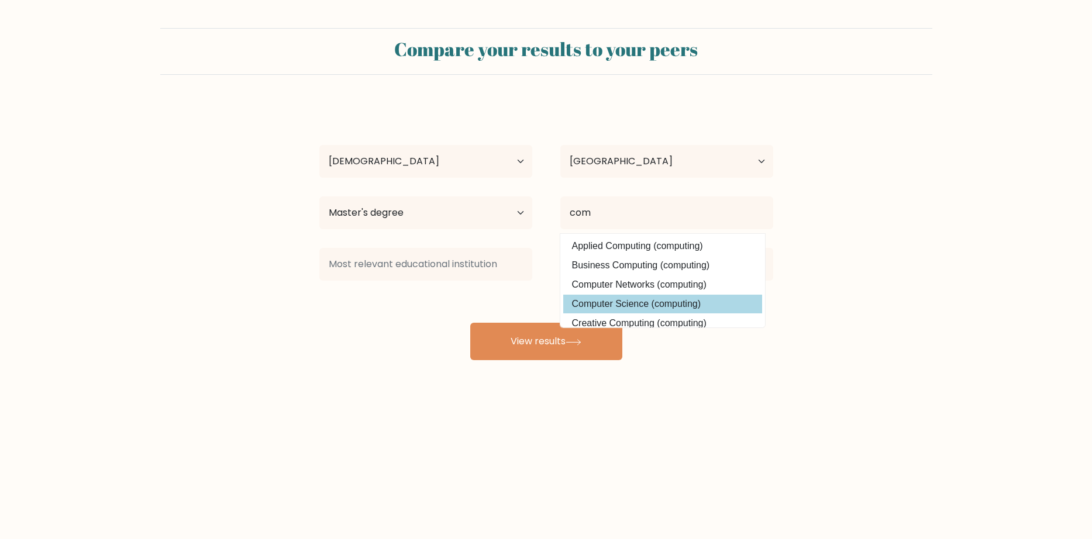
click at [691, 304] on option "Computer Science (computing)" at bounding box center [662, 304] width 199 height 19
type input "Computer Science"
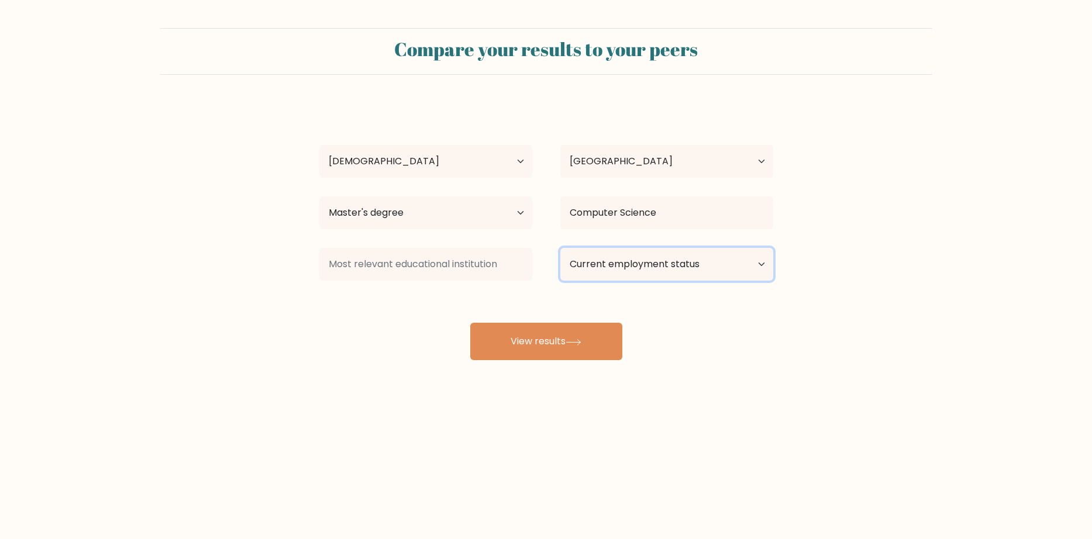
click at [560, 248] on select "Current employment status Employed Student Retired Other / prefer not to answer" at bounding box center [666, 264] width 213 height 33
select select "other"
click option "Other / prefer not to answer" at bounding box center [0, 0] width 0 height 0
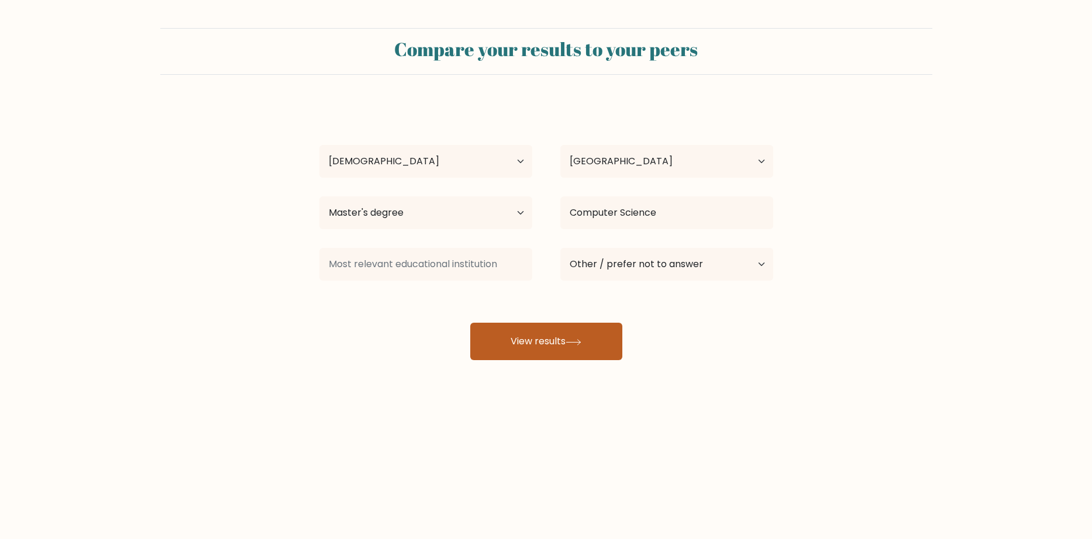
click at [591, 344] on button "View results" at bounding box center [546, 341] width 152 height 37
click at [389, 354] on div "m - Age Under 18 years old 18-24 years old 25-34 years old 35-44 years old 45-5…" at bounding box center [546, 231] width 468 height 257
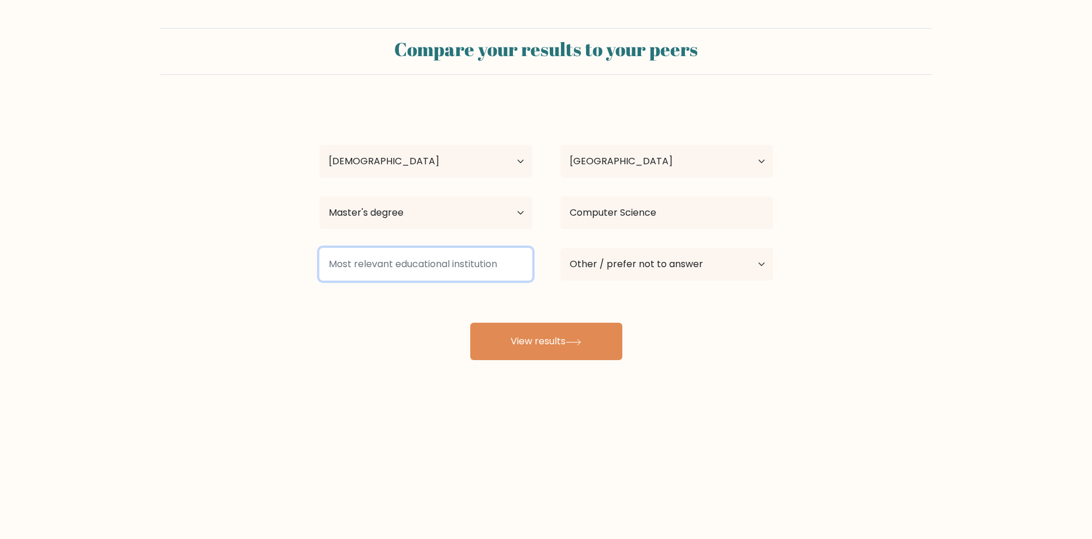
click at [448, 263] on input at bounding box center [425, 264] width 213 height 33
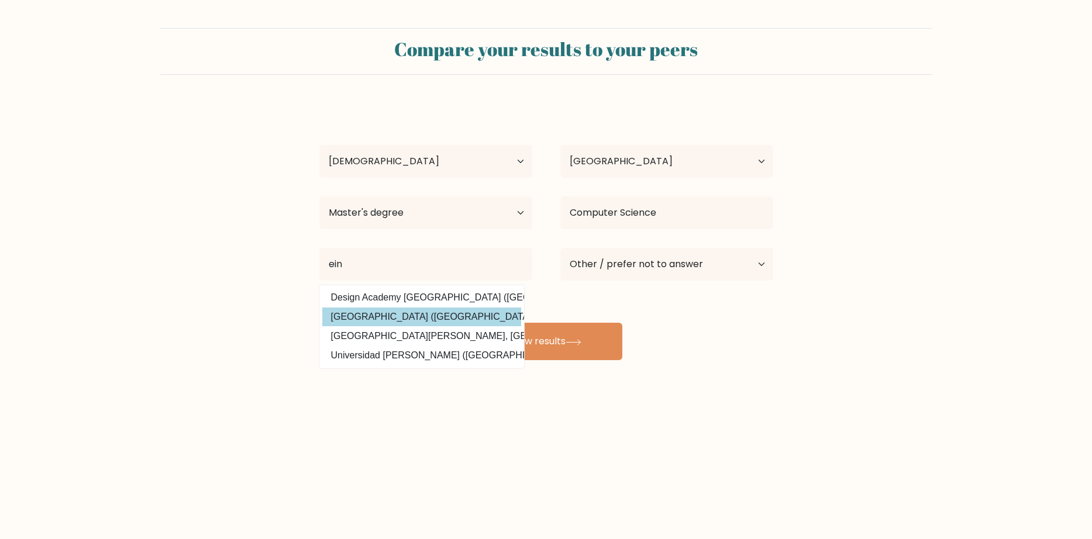
click at [382, 317] on option "Technische Universiteit Eindhoven (Netherlands)" at bounding box center [421, 317] width 199 height 19
type input "[GEOGRAPHIC_DATA]"
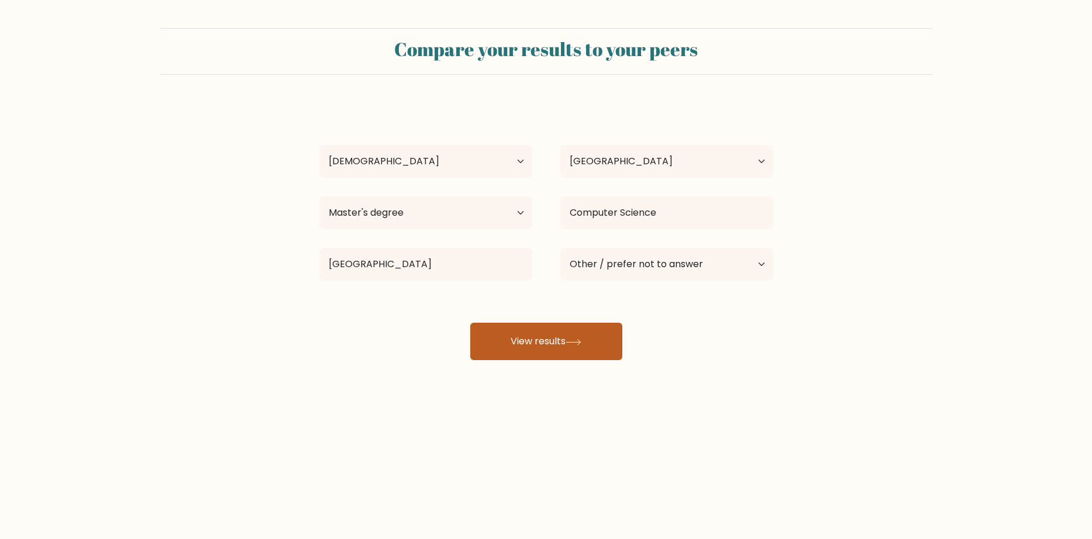
click at [574, 339] on button "View results" at bounding box center [546, 341] width 152 height 37
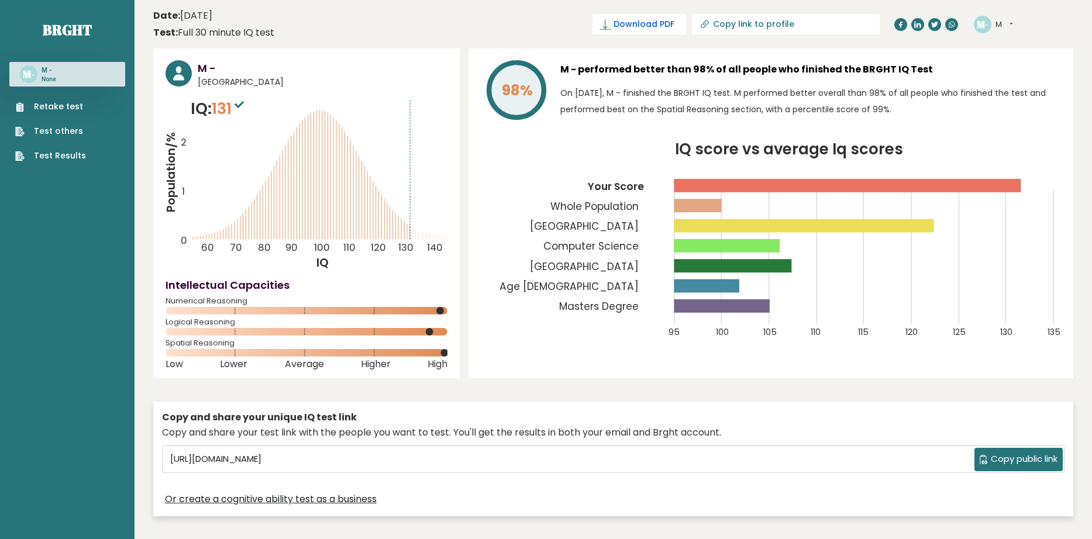
click at [630, 27] on span "Download PDF" at bounding box center [643, 24] width 61 height 12
